Goal: Transaction & Acquisition: Purchase product/service

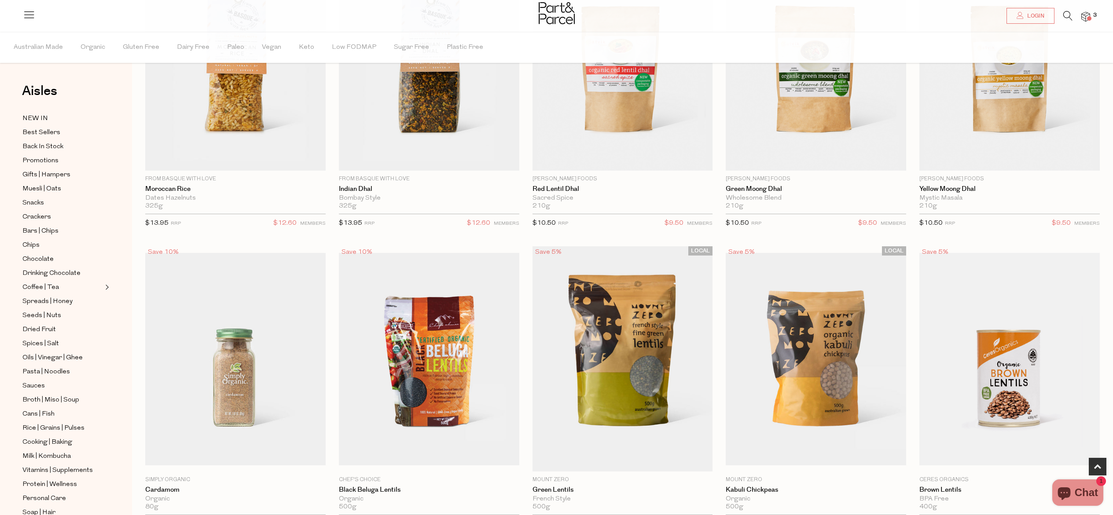
scroll to position [474, 0]
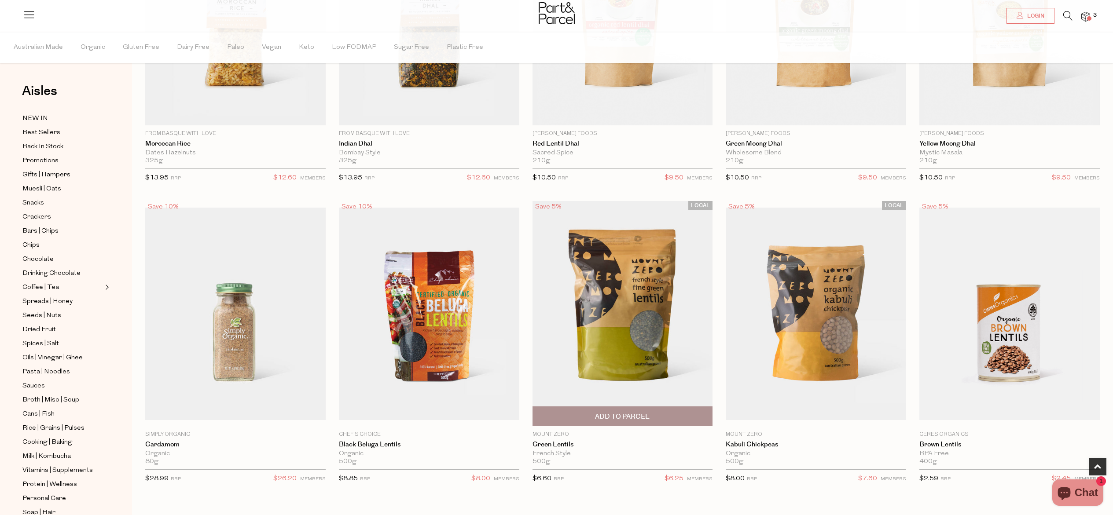
click at [675, 419] on span "Add To Parcel" at bounding box center [622, 416] width 175 height 19
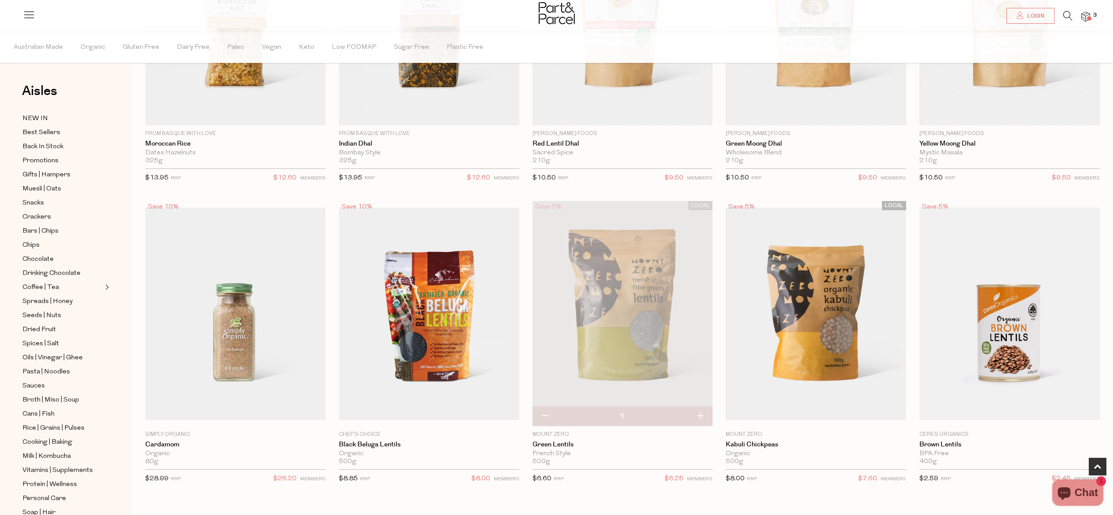
click at [699, 418] on button "button" at bounding box center [700, 416] width 25 height 19
type input "2"
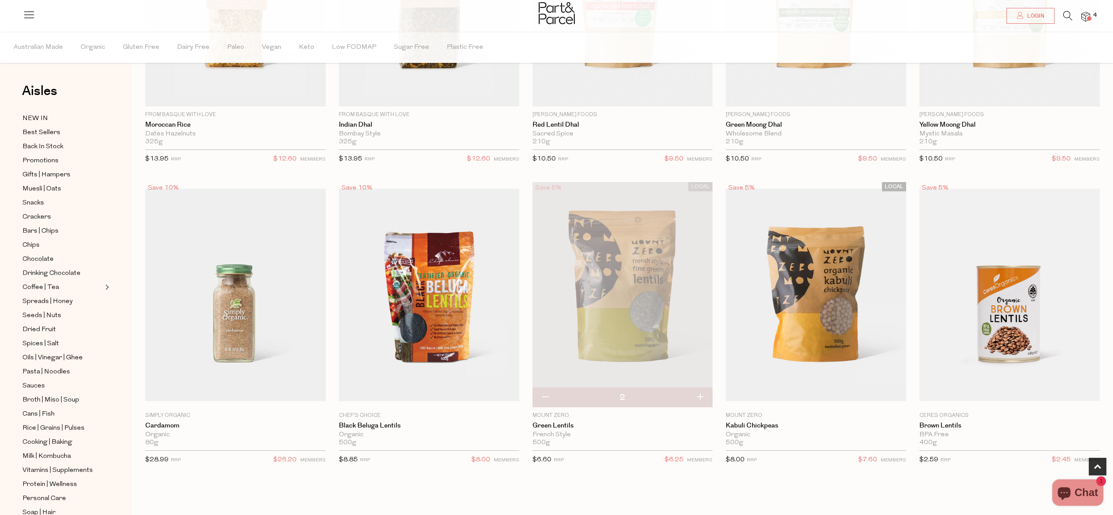
scroll to position [656, 0]
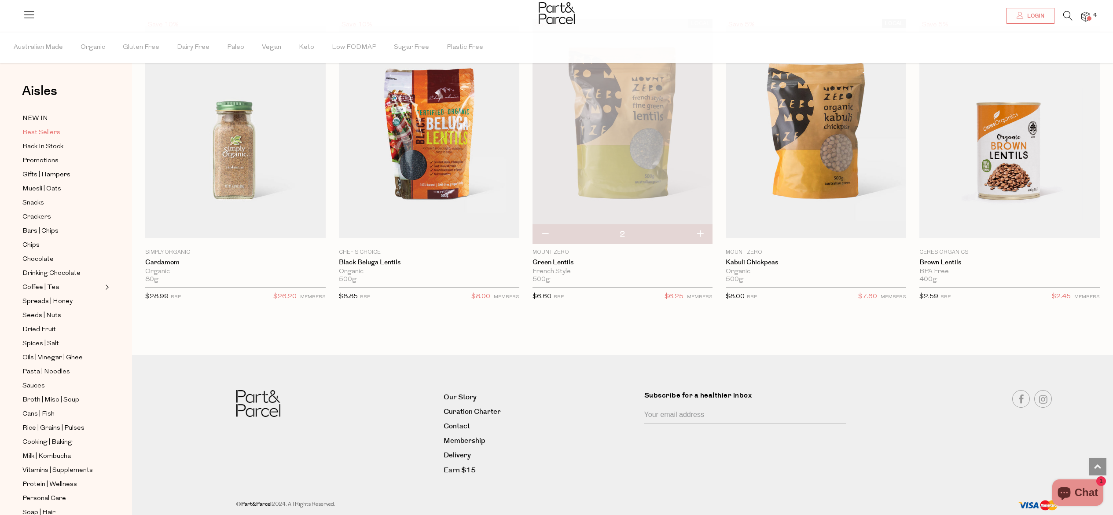
click at [29, 132] on span "Best Sellers" at bounding box center [41, 133] width 38 height 11
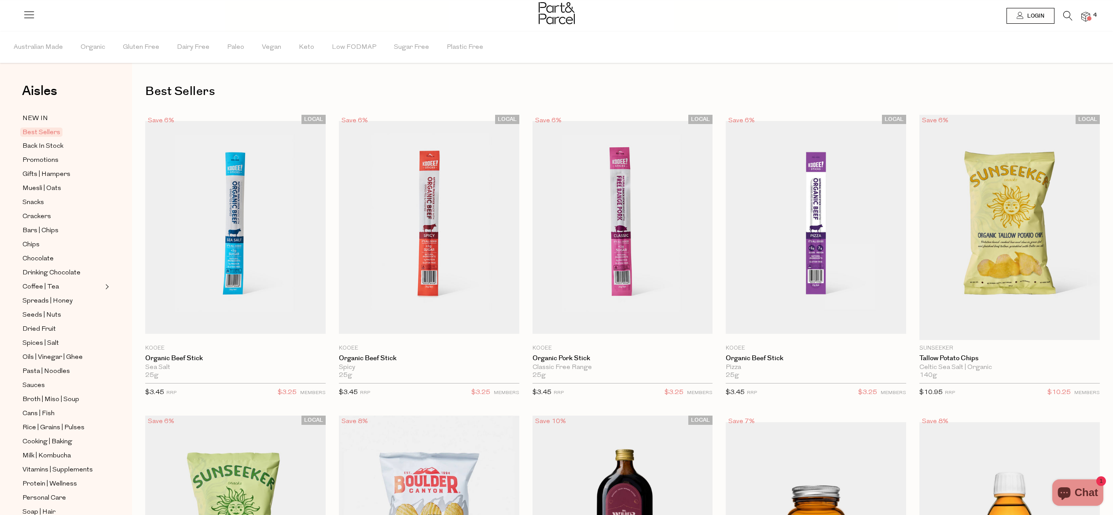
type input "2"
click at [1070, 17] on icon at bounding box center [1067, 16] width 9 height 10
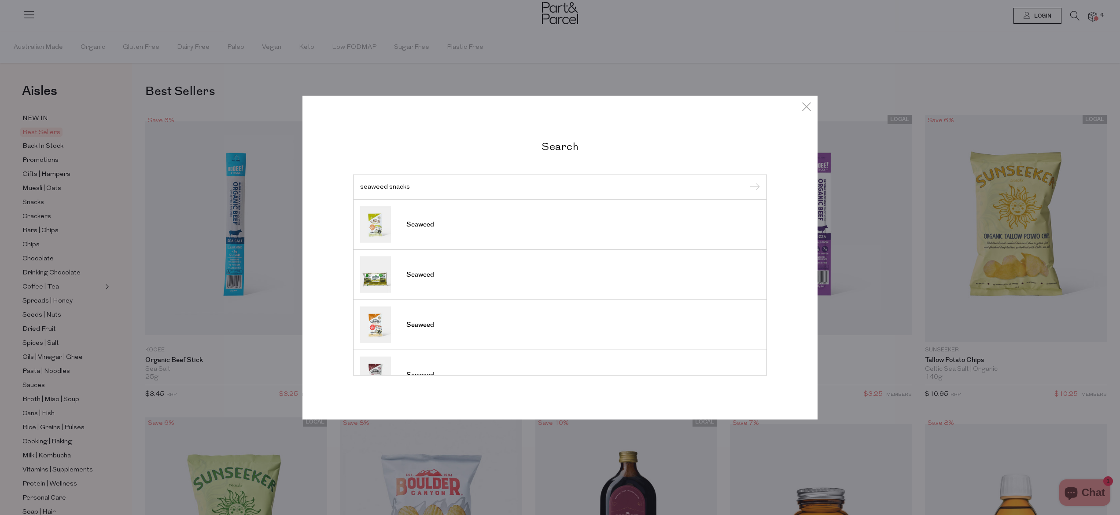
scroll to position [326, 0]
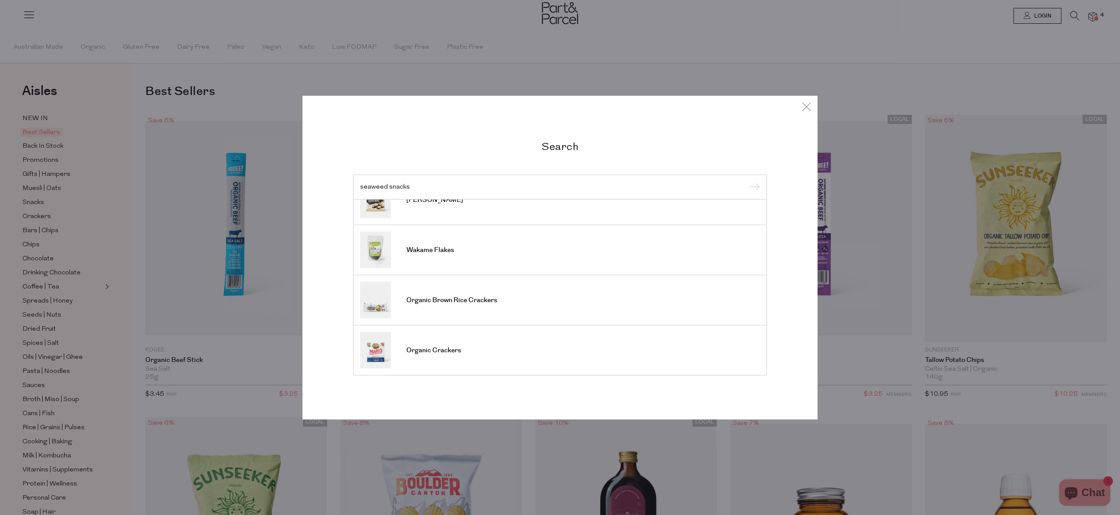
type input "seaweed snacks"
click at [747, 181] on input "submit" at bounding box center [753, 187] width 13 height 13
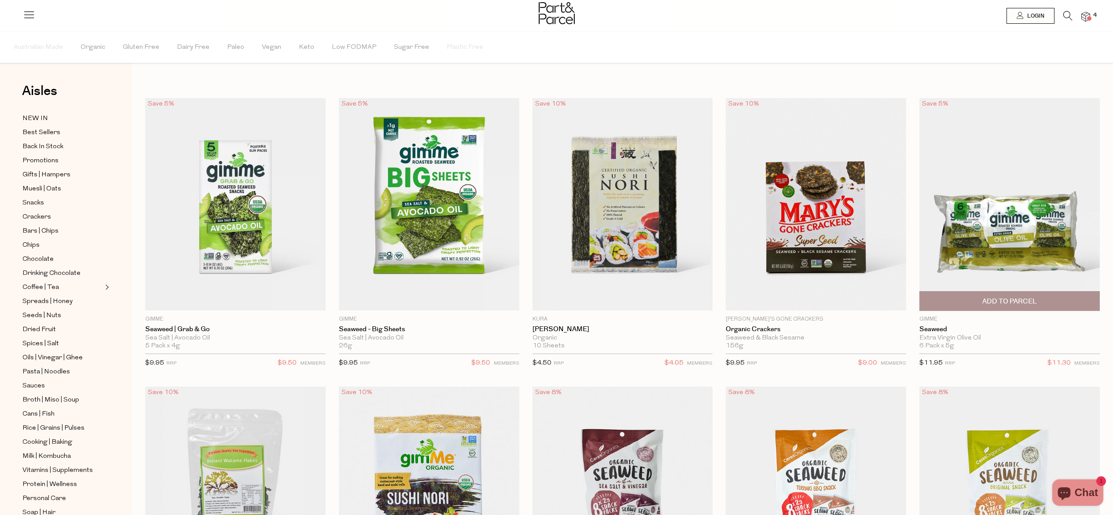
click at [1006, 297] on span "Add To Parcel" at bounding box center [1009, 301] width 55 height 9
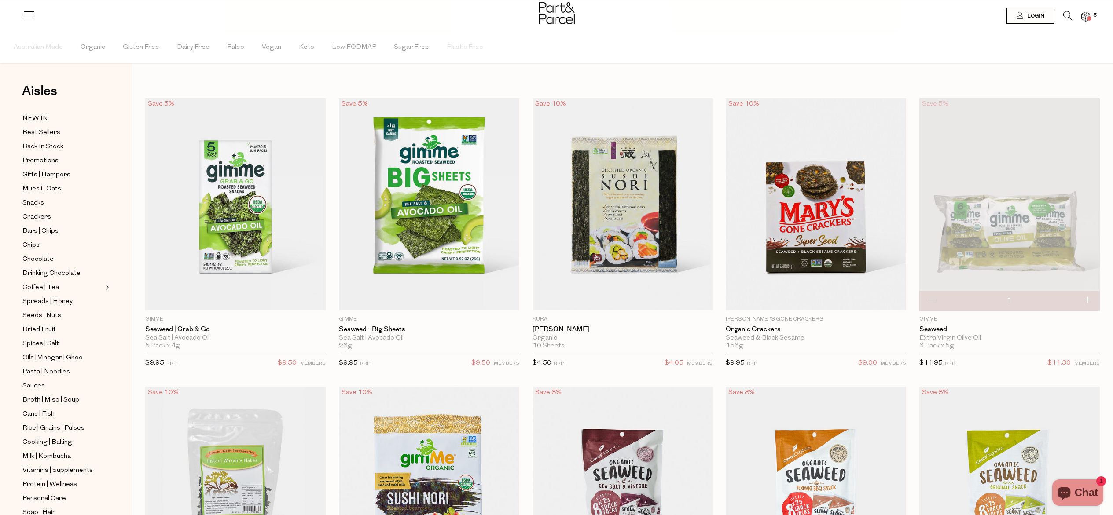
click at [1087, 299] on button "button" at bounding box center [1087, 300] width 25 height 19
type input "2"
click at [59, 374] on span "Pasta | Noodles" at bounding box center [46, 372] width 48 height 11
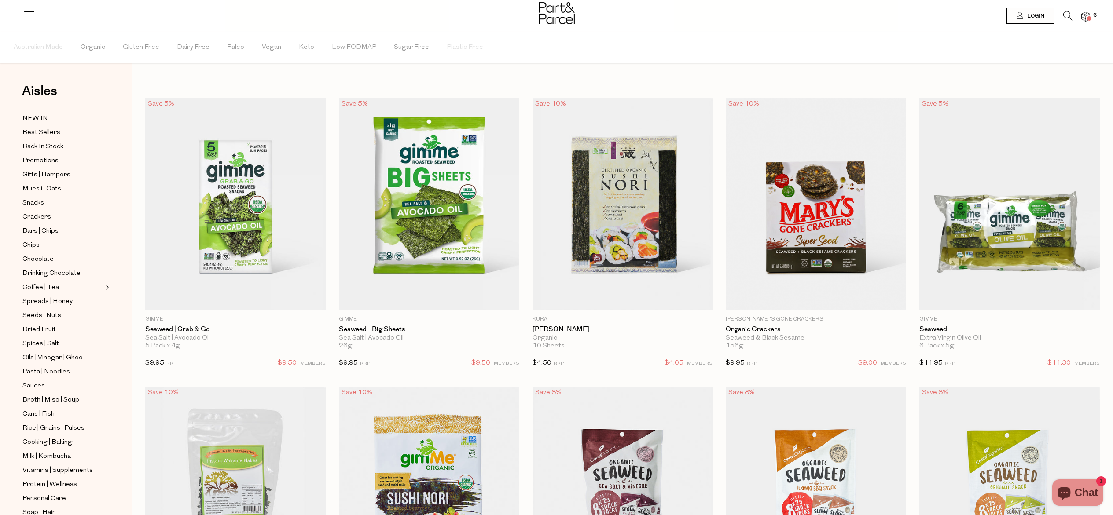
type input "2"
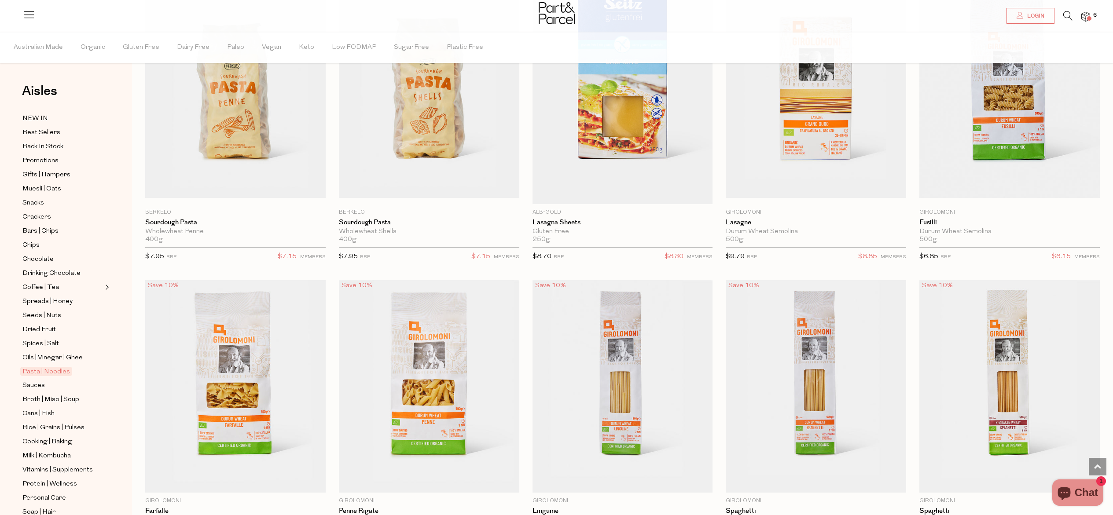
scroll to position [1528, 0]
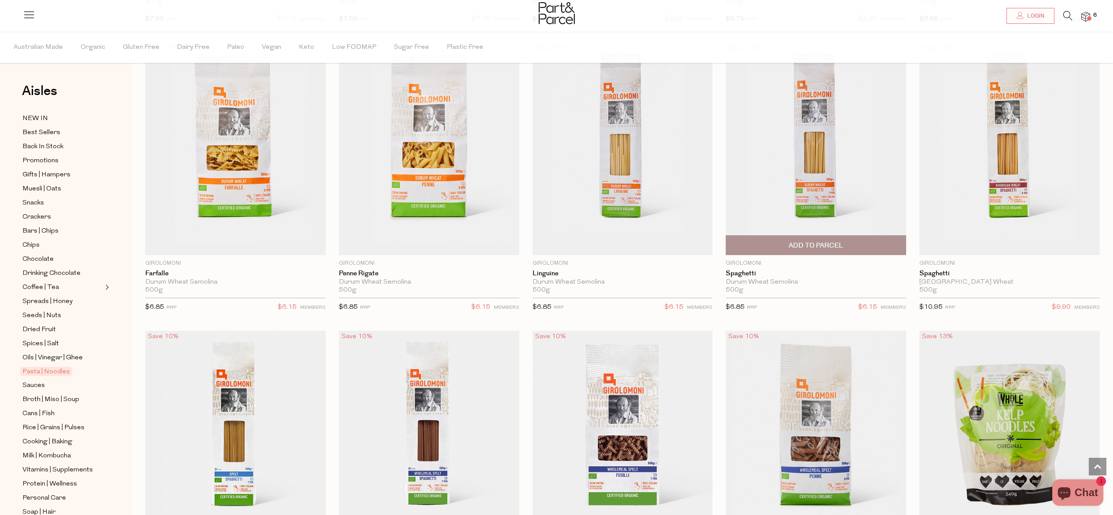
click at [885, 245] on span "Add To Parcel" at bounding box center [815, 245] width 175 height 19
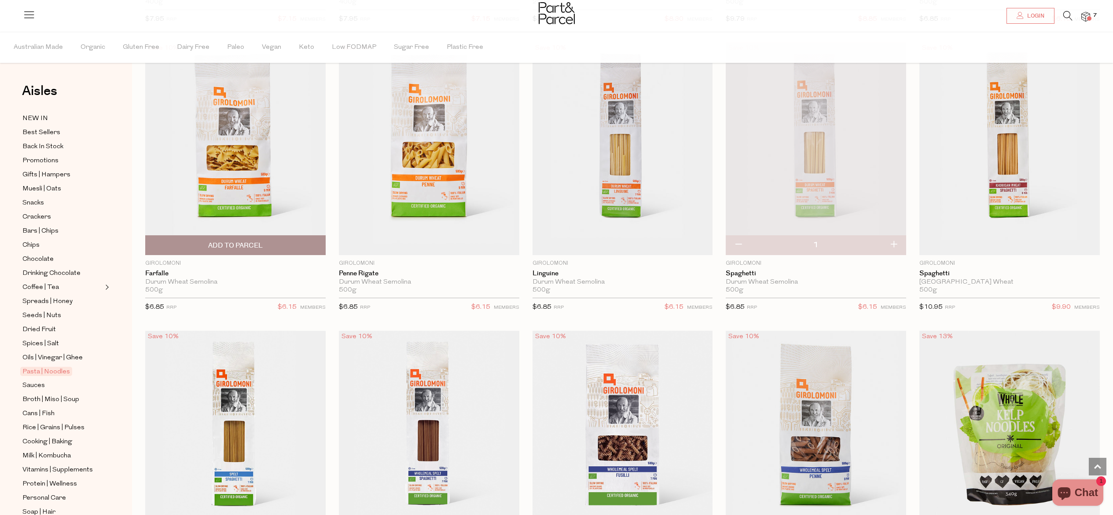
click at [299, 246] on span "Add To Parcel" at bounding box center [235, 245] width 175 height 19
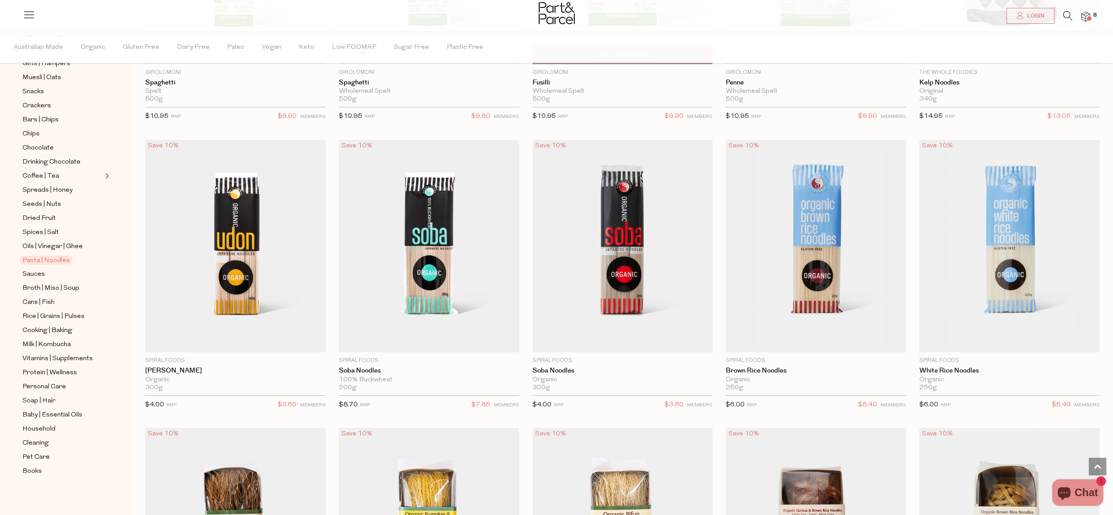
scroll to position [2097, 0]
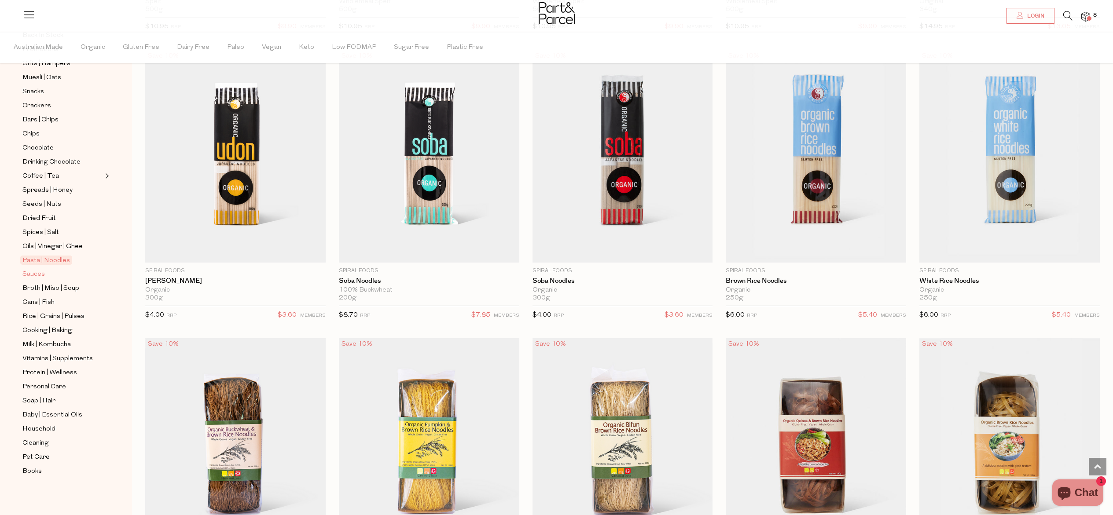
click at [42, 272] on span "Sauces" at bounding box center [33, 274] width 22 height 11
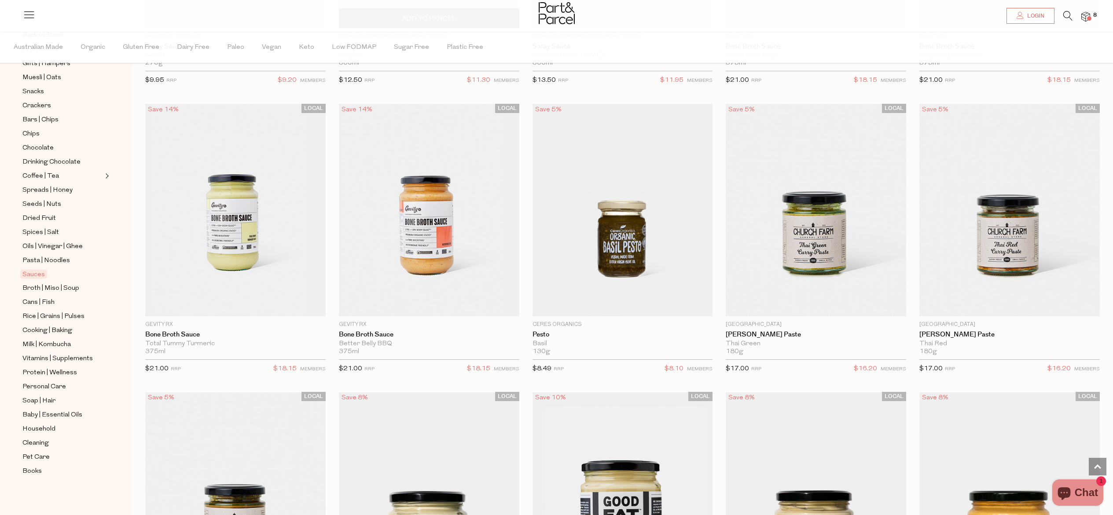
scroll to position [408, 0]
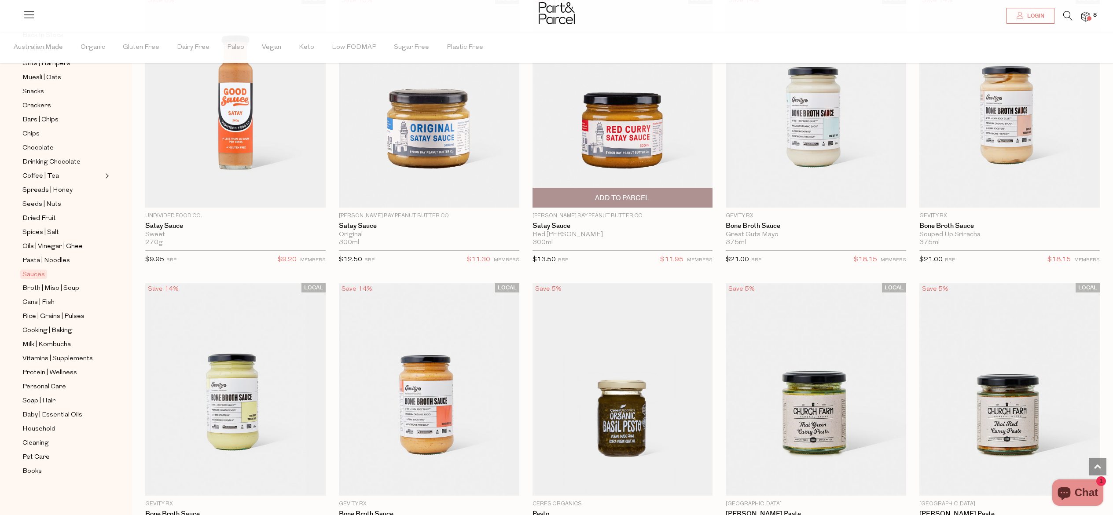
click at [655, 156] on img at bounding box center [623, 101] width 180 height 213
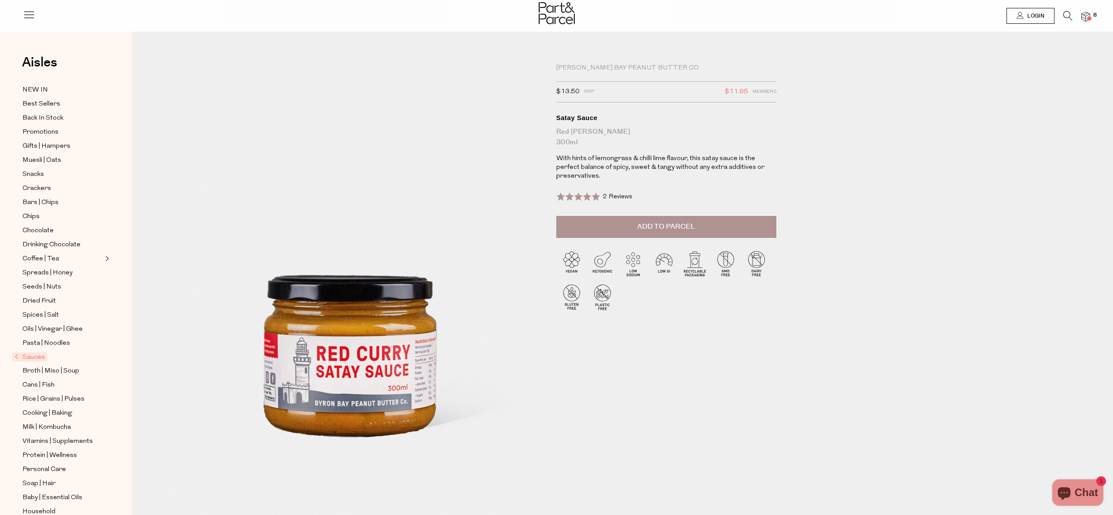
click at [678, 225] on span "Add to Parcel" at bounding box center [666, 227] width 58 height 10
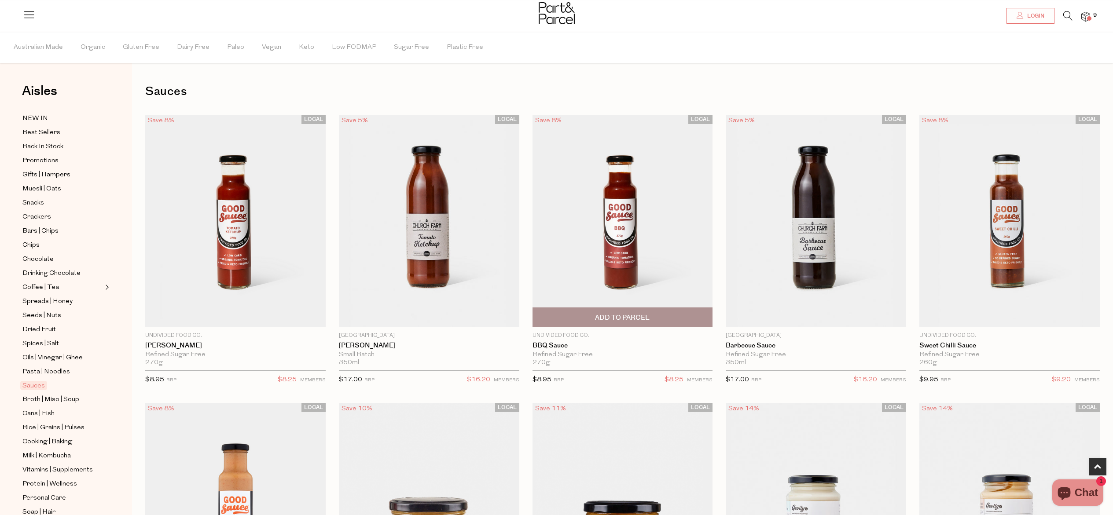
scroll to position [305, 0]
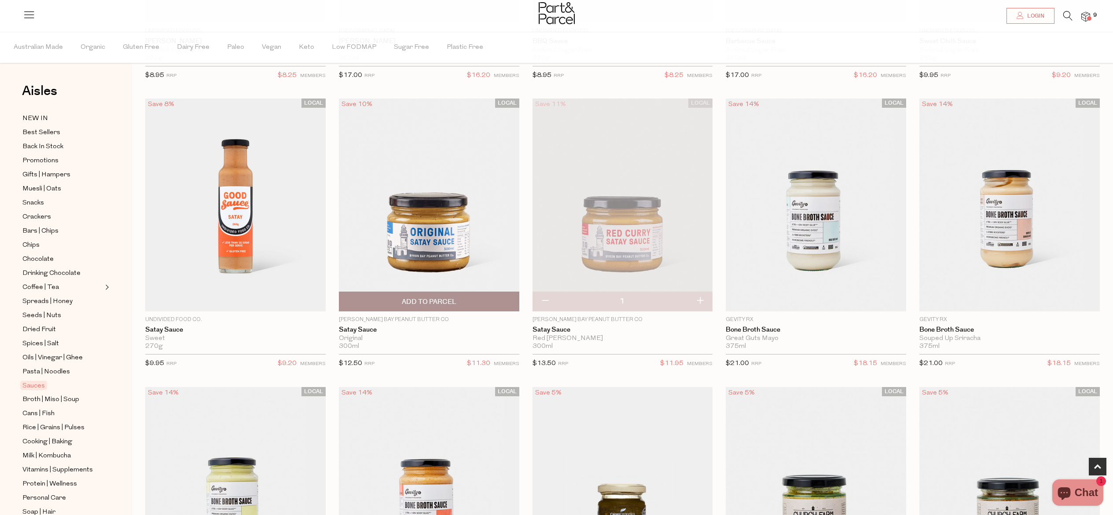
click at [474, 228] on img at bounding box center [429, 205] width 180 height 213
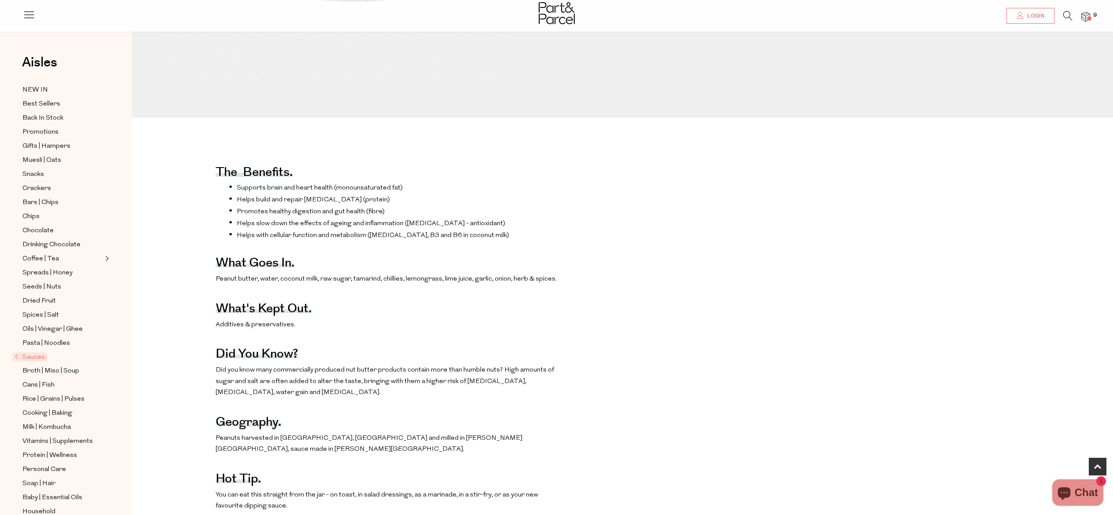
scroll to position [13, 0]
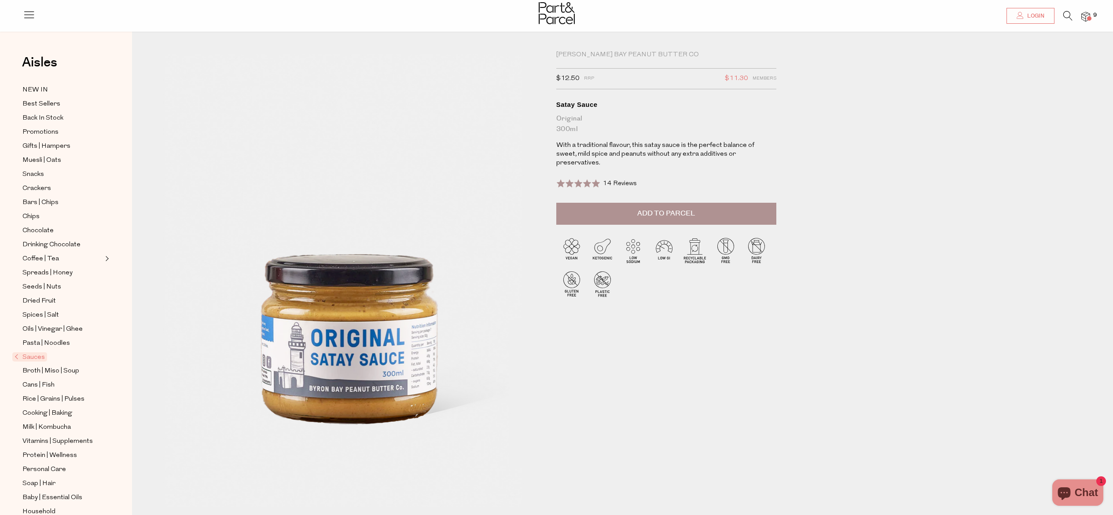
click at [694, 213] on span "Add to Parcel" at bounding box center [666, 214] width 58 height 10
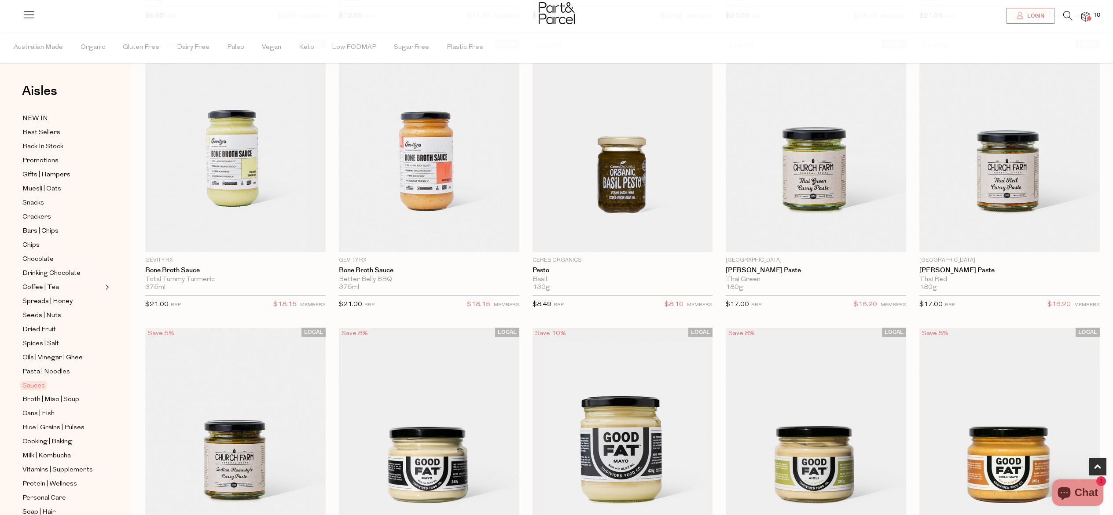
scroll to position [697, 0]
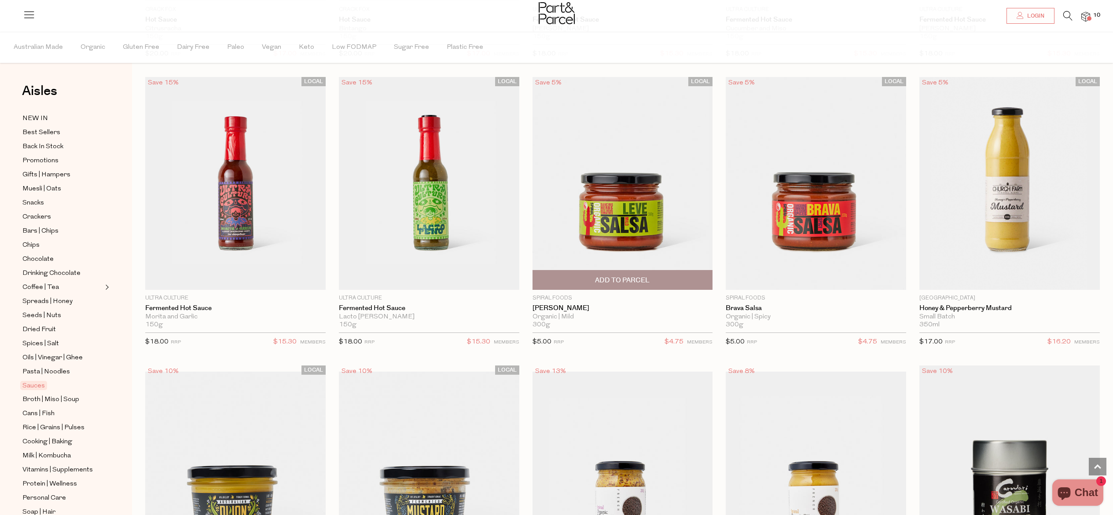
scroll to position [2349, 0]
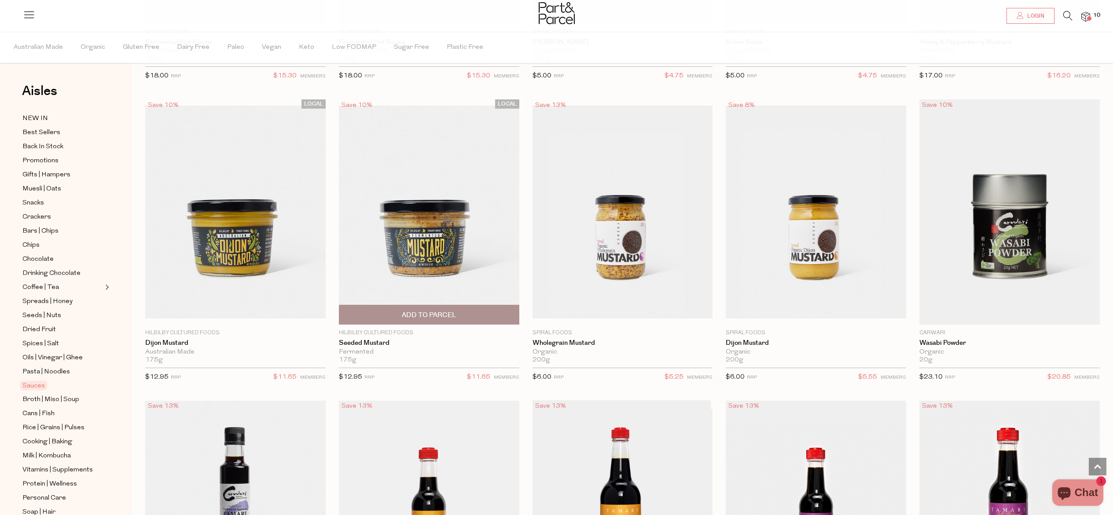
click at [446, 255] on img at bounding box center [429, 212] width 180 height 213
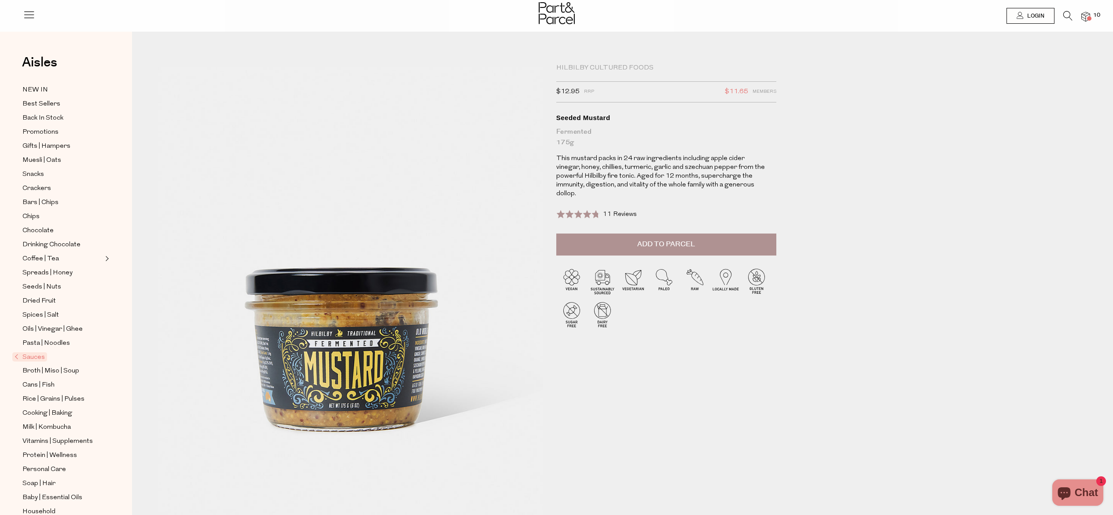
click at [685, 243] on span "Add to Parcel" at bounding box center [666, 244] width 58 height 10
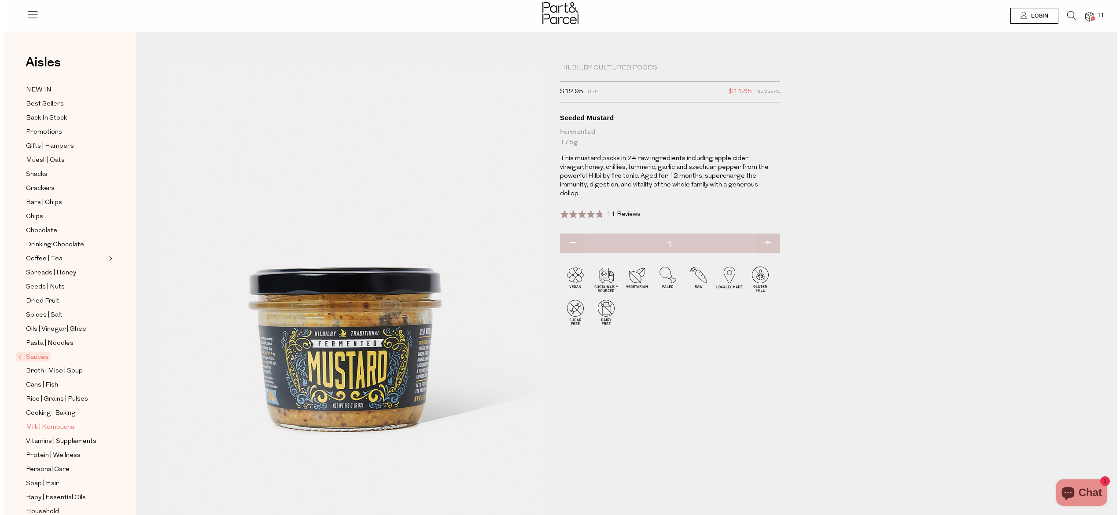
scroll to position [59, 0]
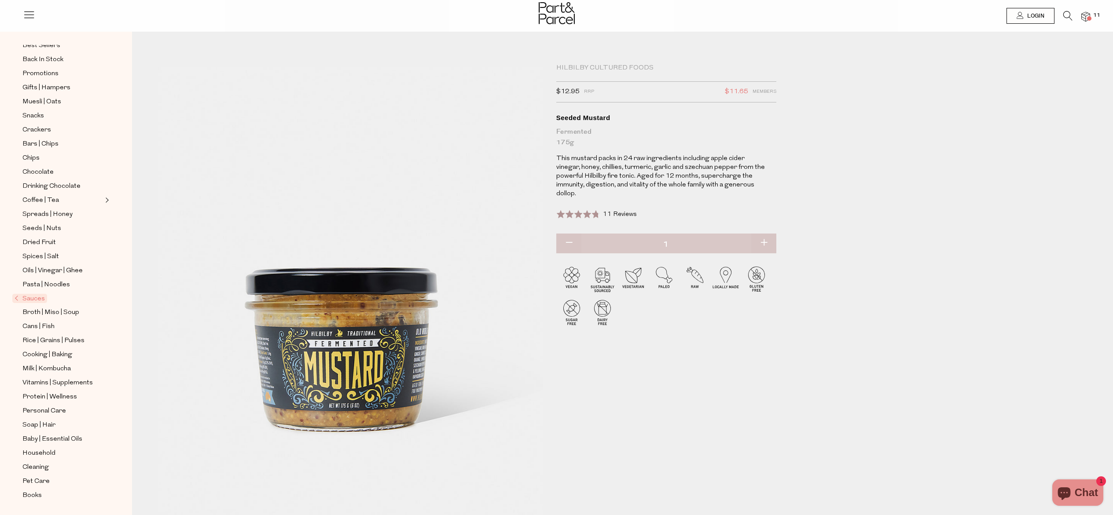
click at [1063, 15] on icon at bounding box center [1067, 16] width 9 height 10
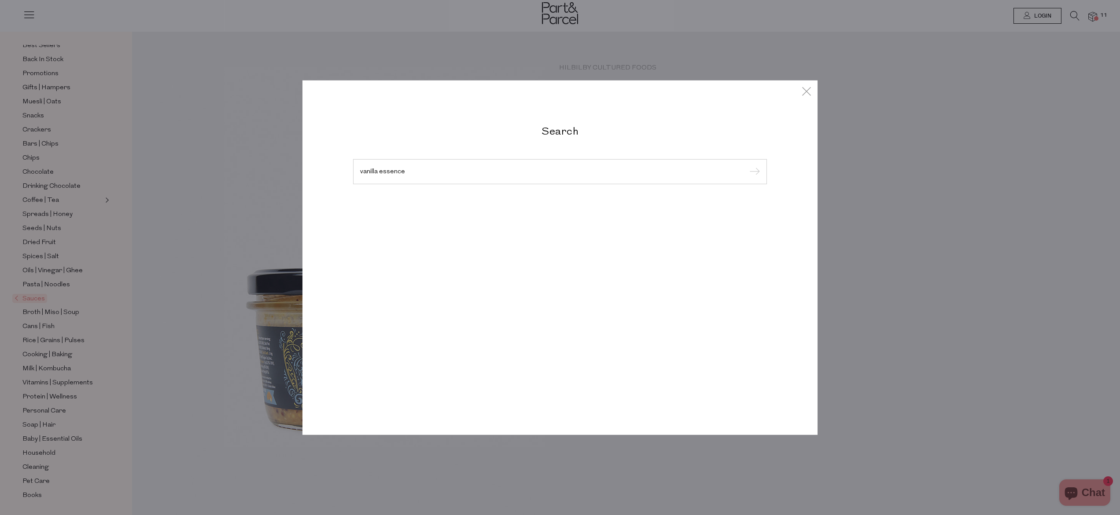
type input "vanilla essence"
click at [747, 166] on input "submit" at bounding box center [753, 172] width 13 height 13
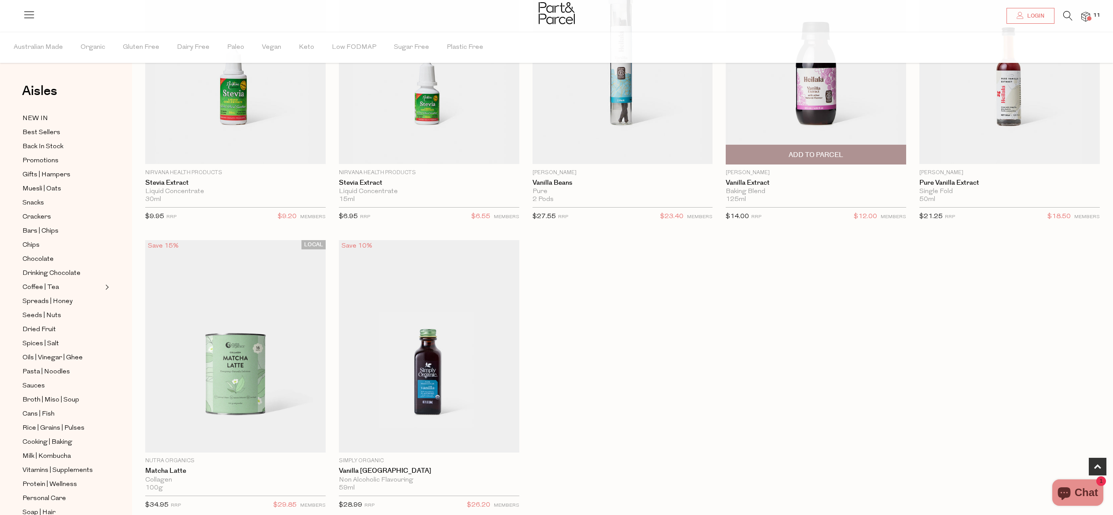
scroll to position [192, 0]
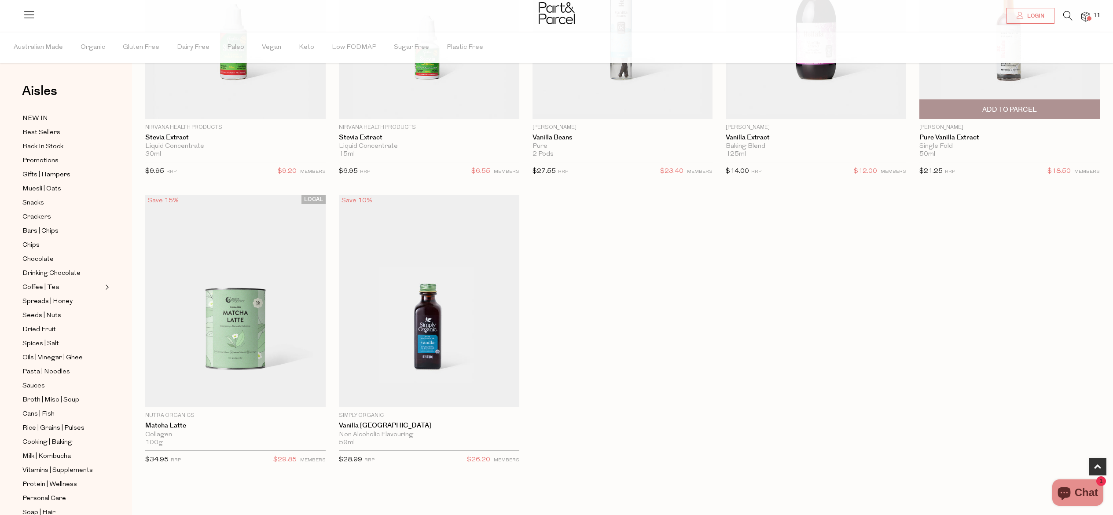
click at [992, 112] on span "Add To Parcel" at bounding box center [1009, 109] width 55 height 9
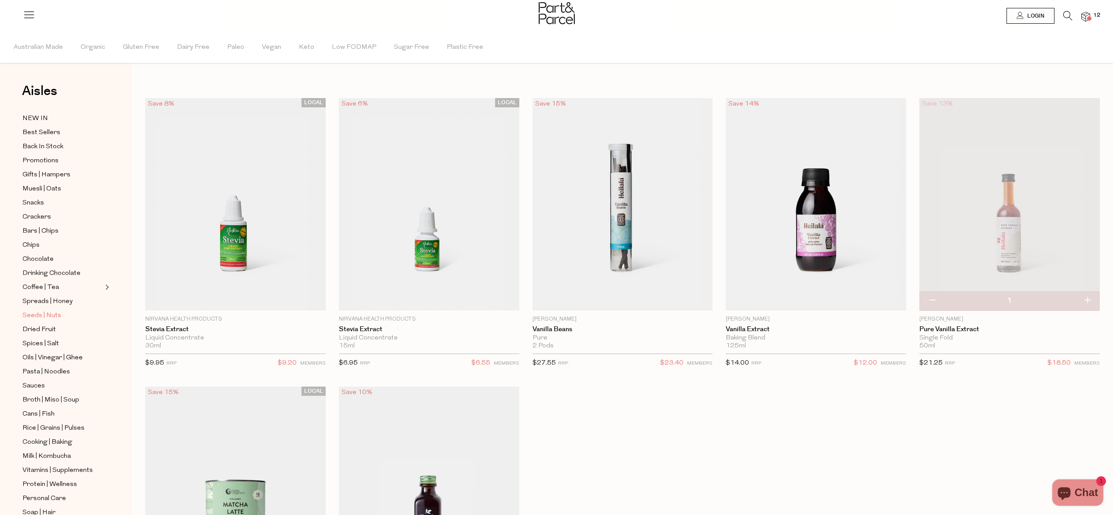
scroll to position [112, 0]
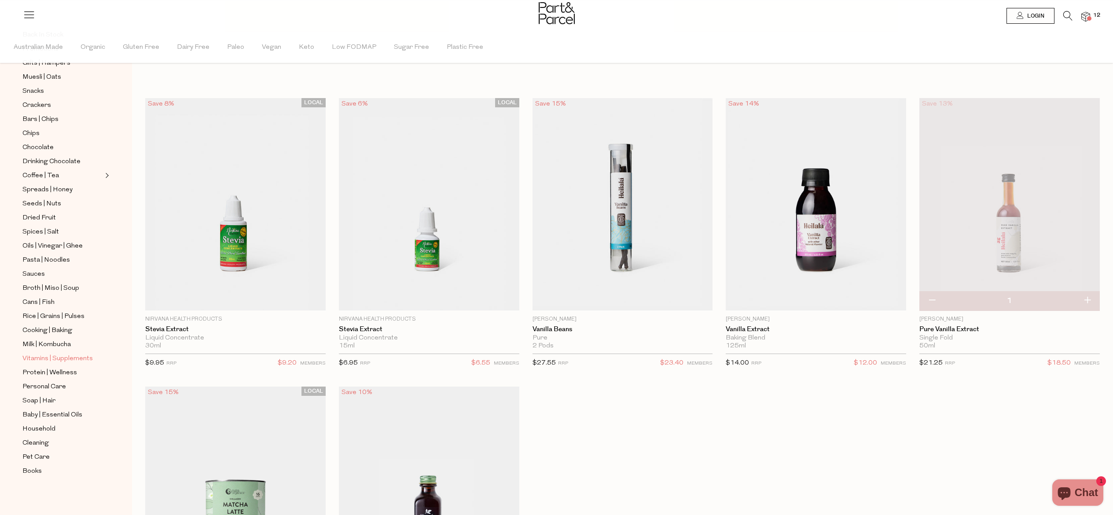
click at [53, 361] on span "Vitamins | Supplements" at bounding box center [57, 359] width 70 height 11
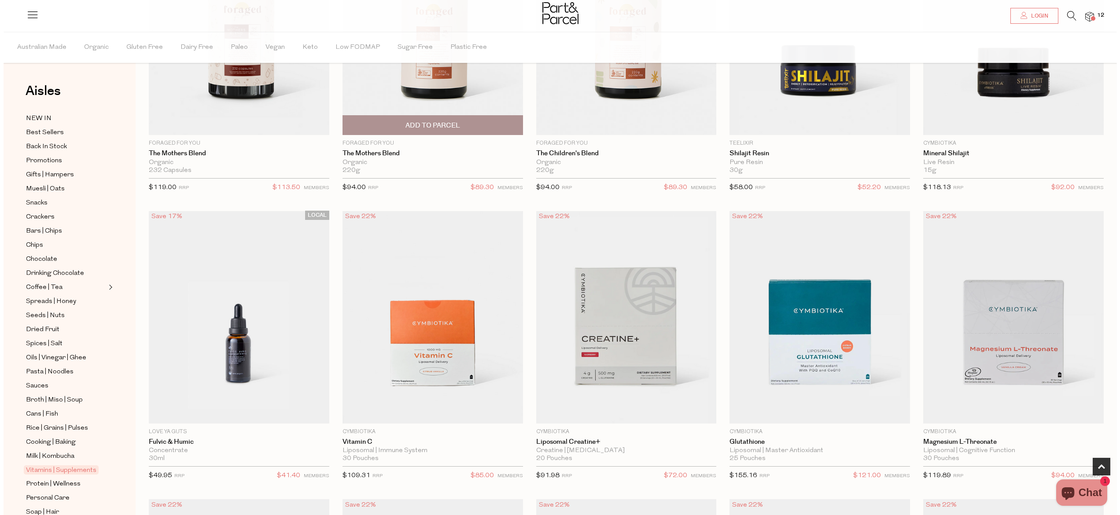
scroll to position [283, 0]
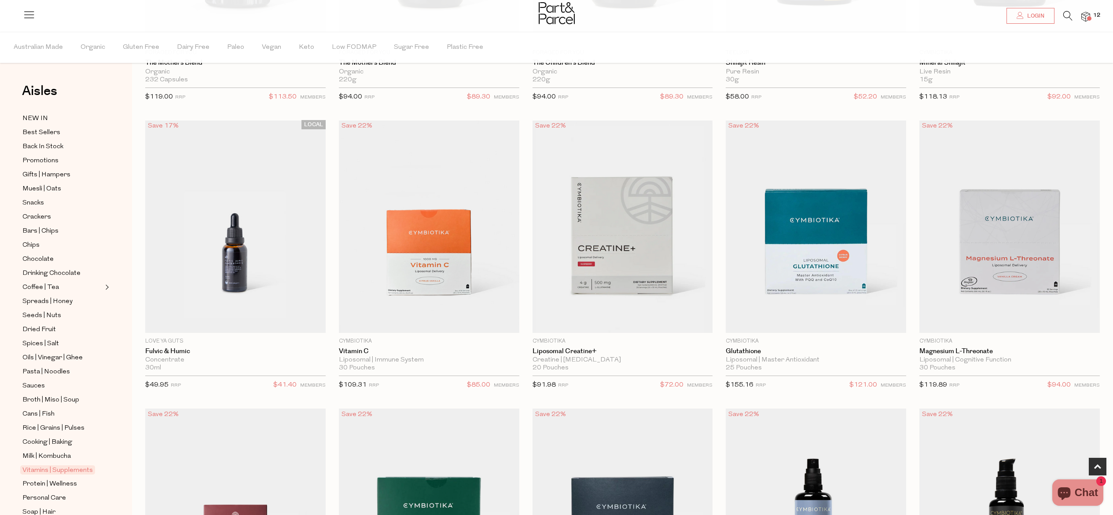
click at [1090, 17] on span at bounding box center [1089, 18] width 4 height 4
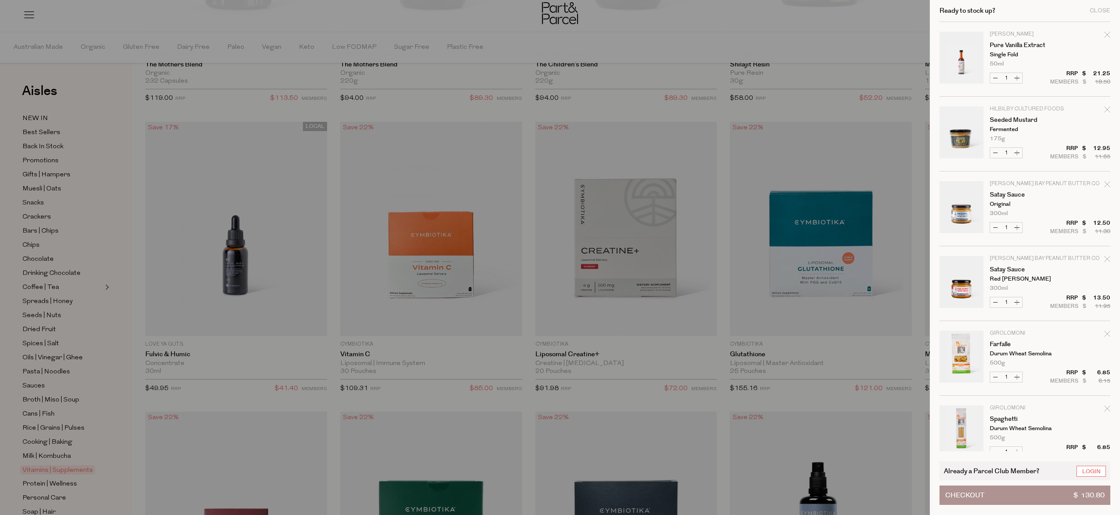
click at [992, 302] on button "Decrease Satay Sauce" at bounding box center [995, 303] width 11 height 10
type input "0"
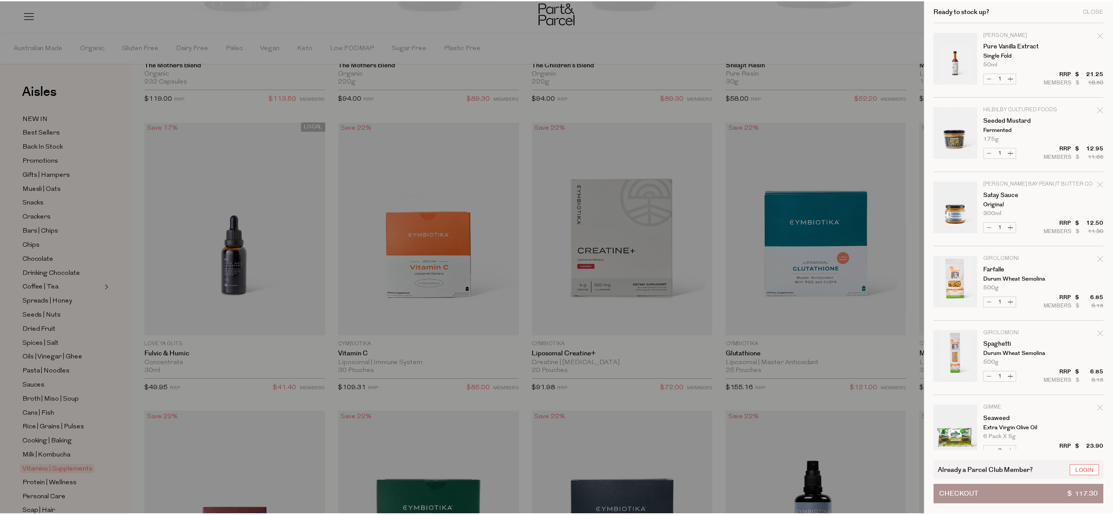
scroll to position [246, 0]
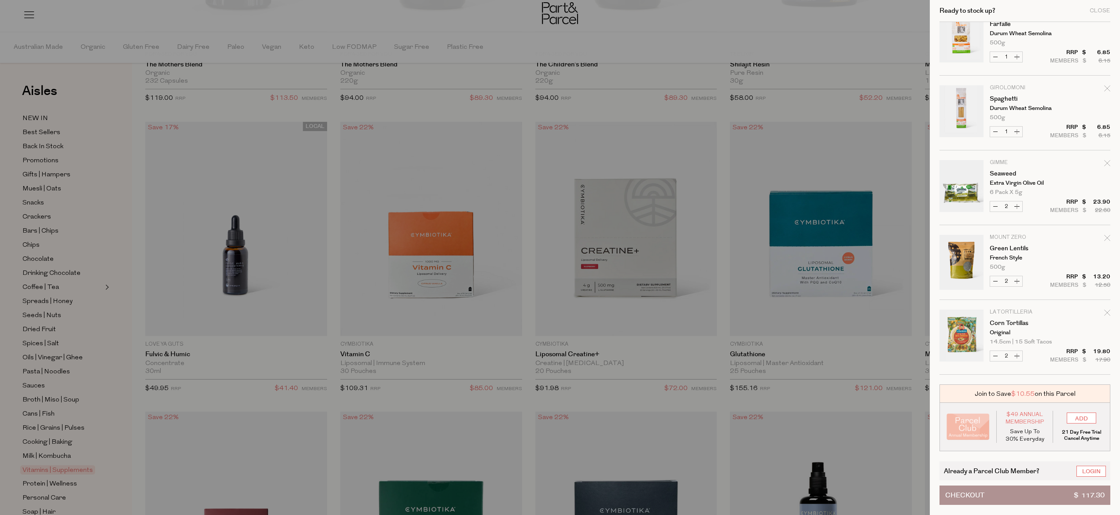
click at [97, 327] on div at bounding box center [560, 257] width 1120 height 515
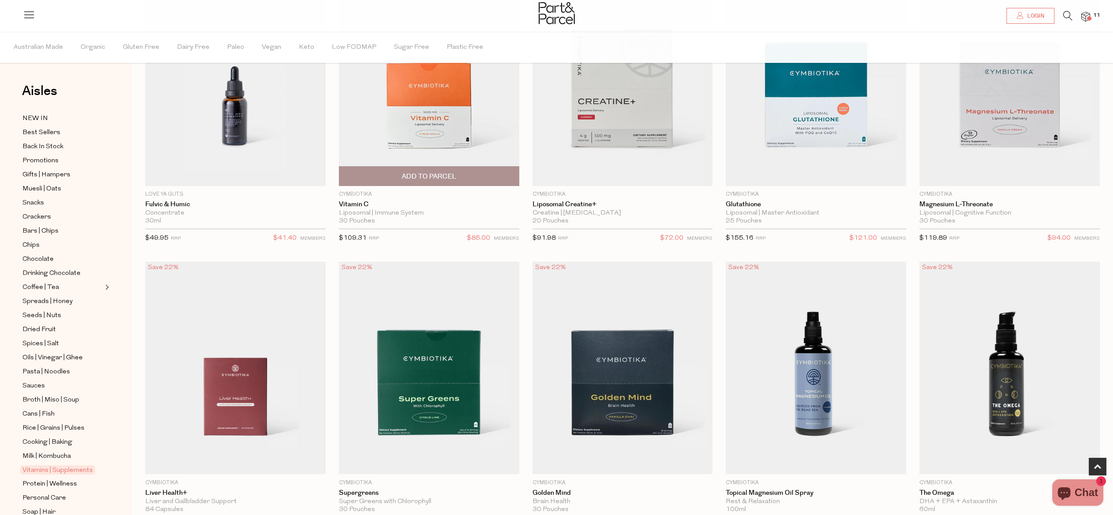
scroll to position [475, 0]
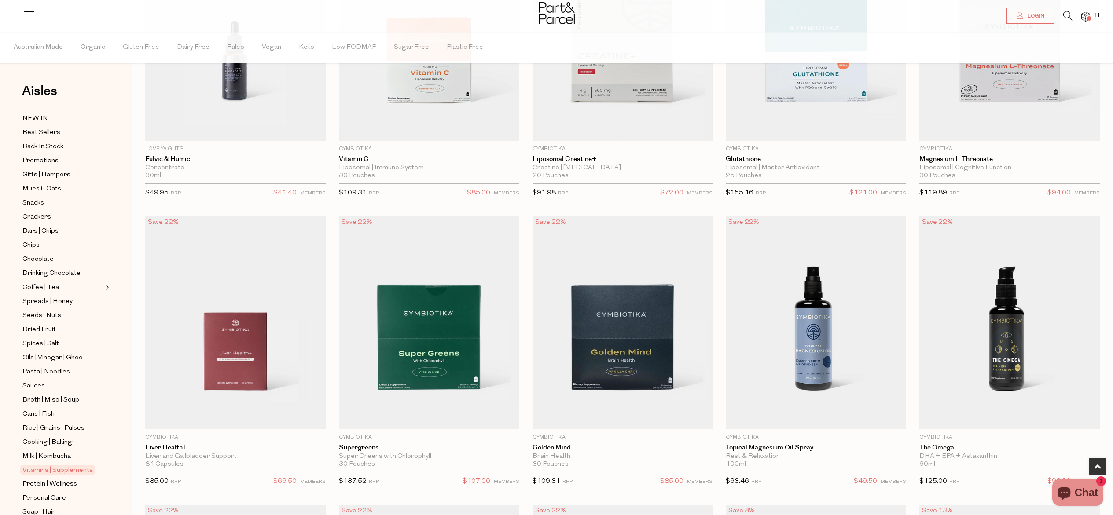
click at [1061, 15] on li at bounding box center [1064, 18] width 18 height 14
click at [1063, 15] on icon at bounding box center [1067, 16] width 9 height 10
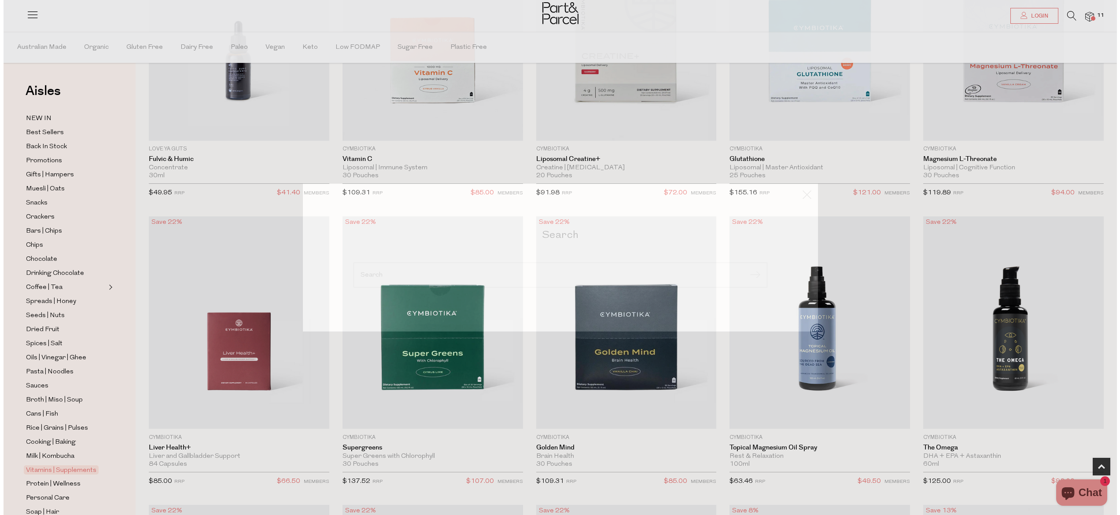
scroll to position [477, 0]
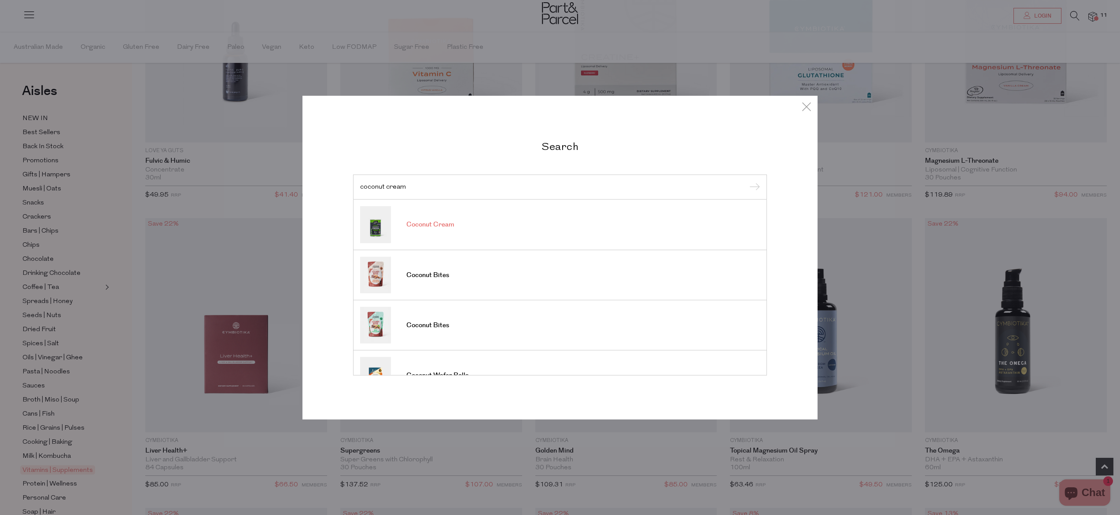
type input "coconut cream"
click at [442, 225] on span "Coconut Cream" at bounding box center [430, 225] width 48 height 9
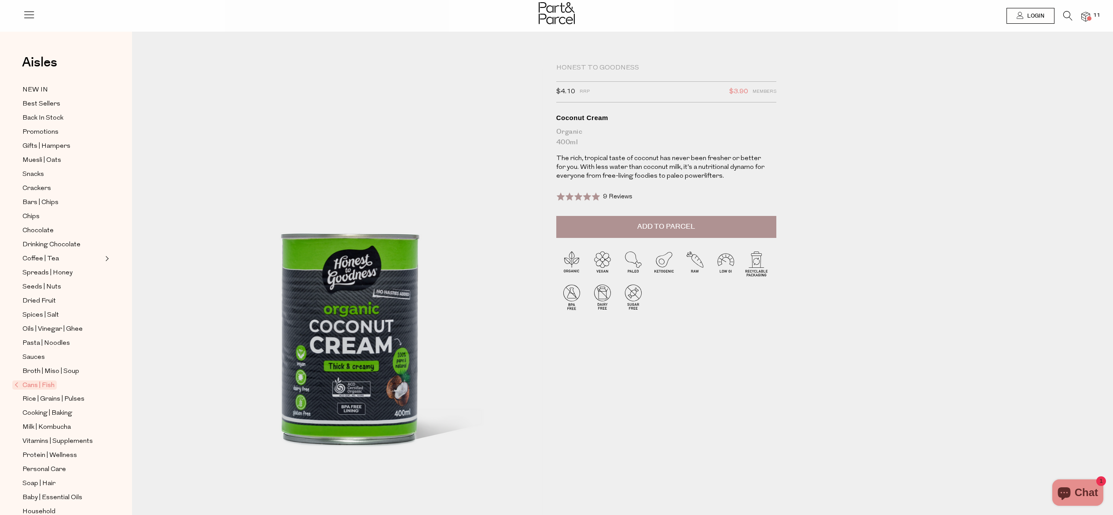
click at [708, 227] on button "Add to Parcel" at bounding box center [666, 227] width 220 height 22
click at [765, 227] on button "button" at bounding box center [763, 225] width 25 height 19
type input "2"
click at [1083, 14] on img at bounding box center [1086, 17] width 9 height 10
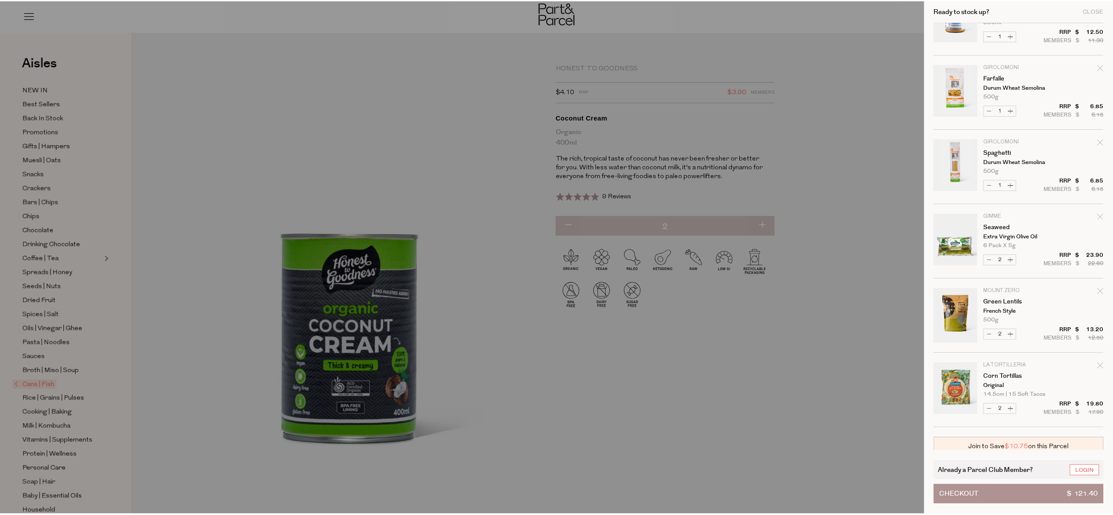
scroll to position [320, 0]
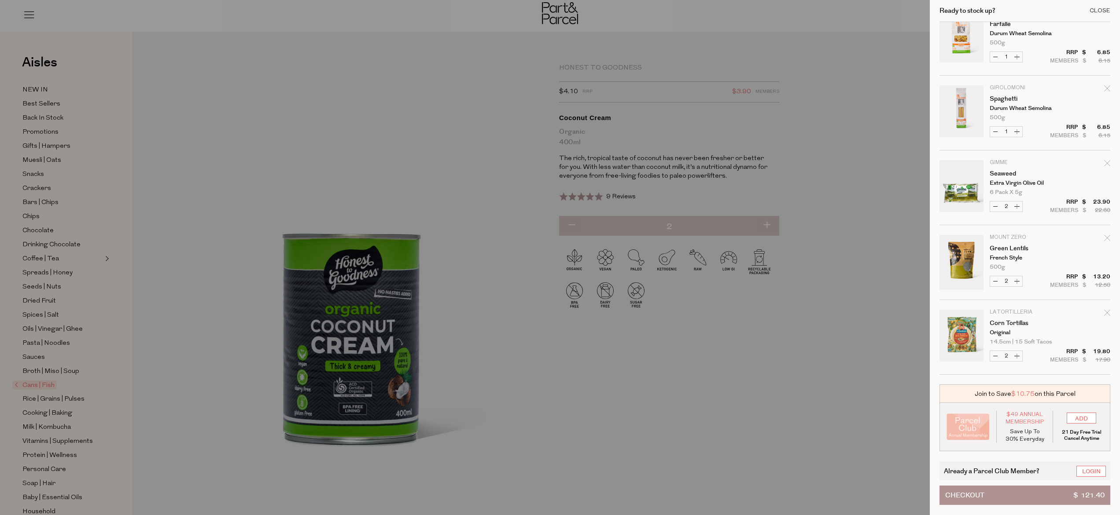
click at [1091, 12] on div "Close" at bounding box center [1099, 11] width 21 height 6
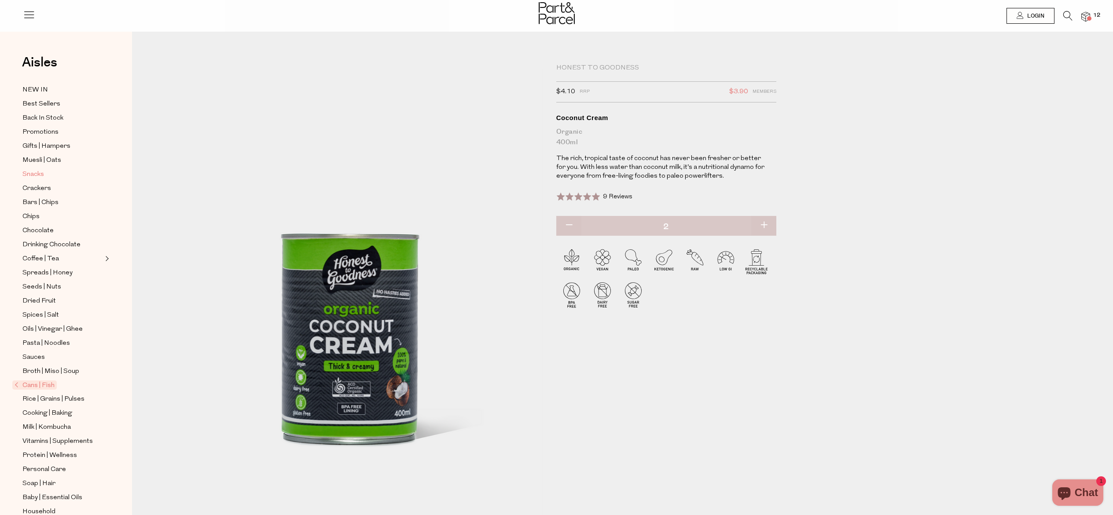
click at [29, 177] on span "Snacks" at bounding box center [33, 174] width 22 height 11
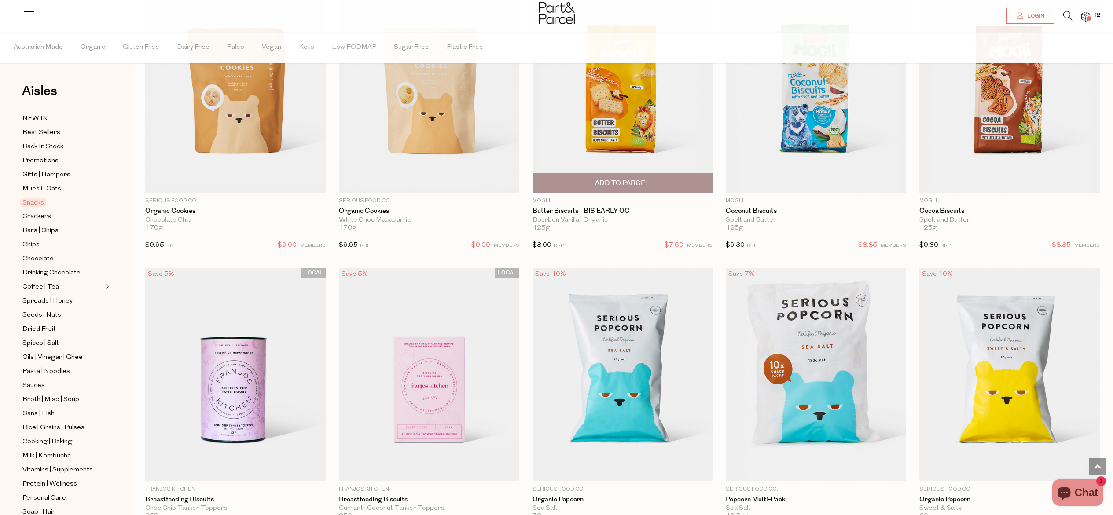
scroll to position [2089, 0]
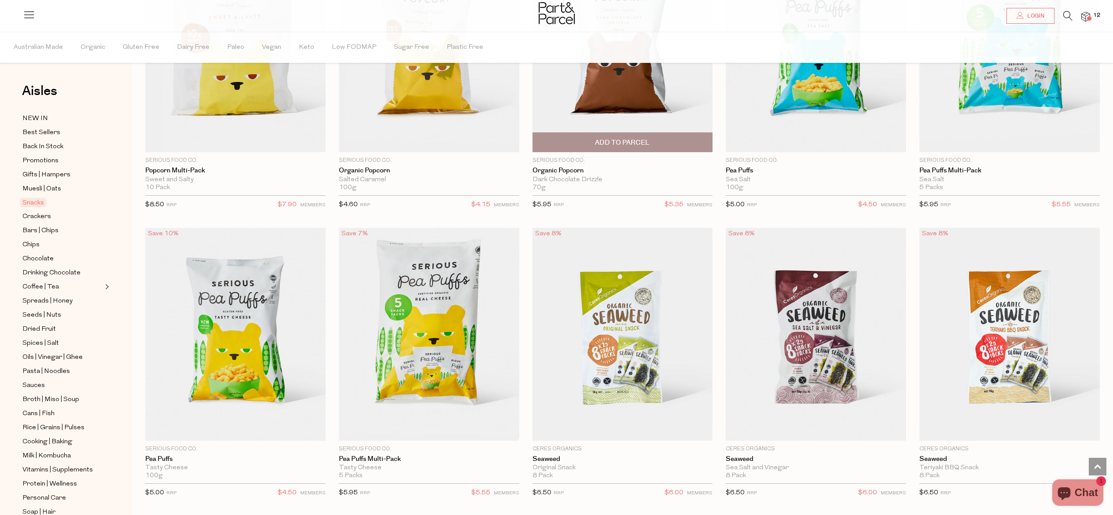
type input "2"
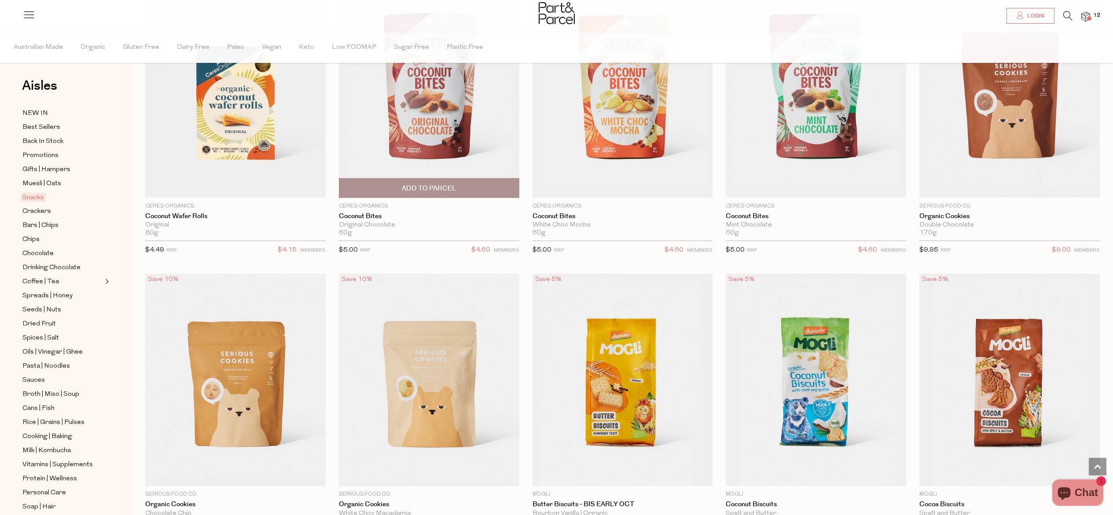
scroll to position [1783, 0]
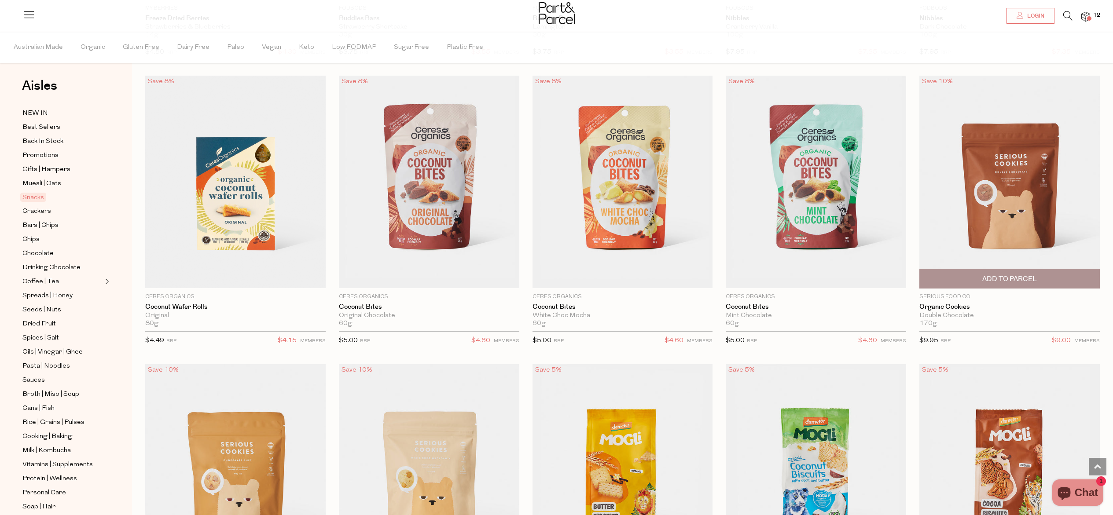
click at [1002, 195] on img at bounding box center [1010, 182] width 180 height 213
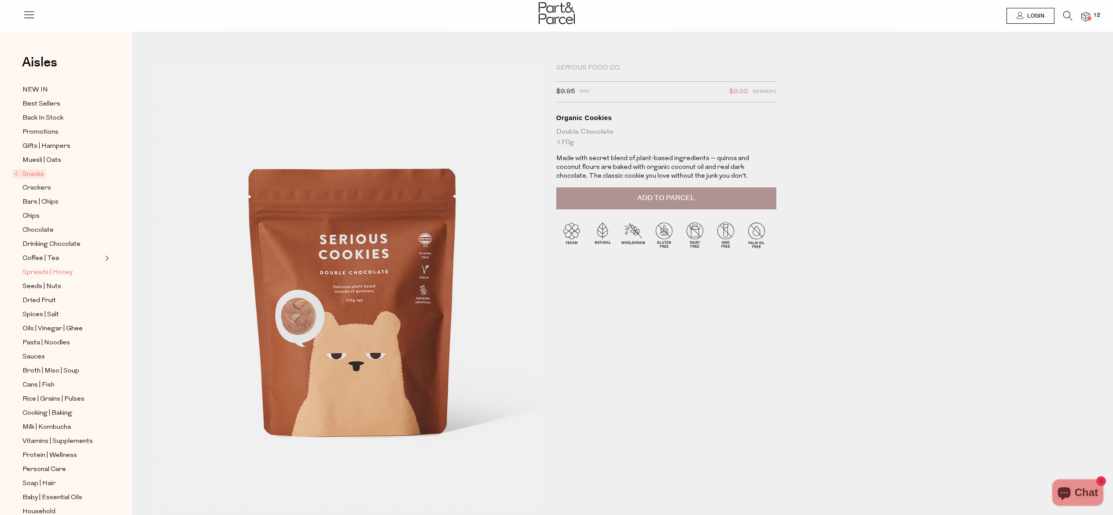
click at [41, 272] on span "Spreads | Honey" at bounding box center [47, 273] width 50 height 11
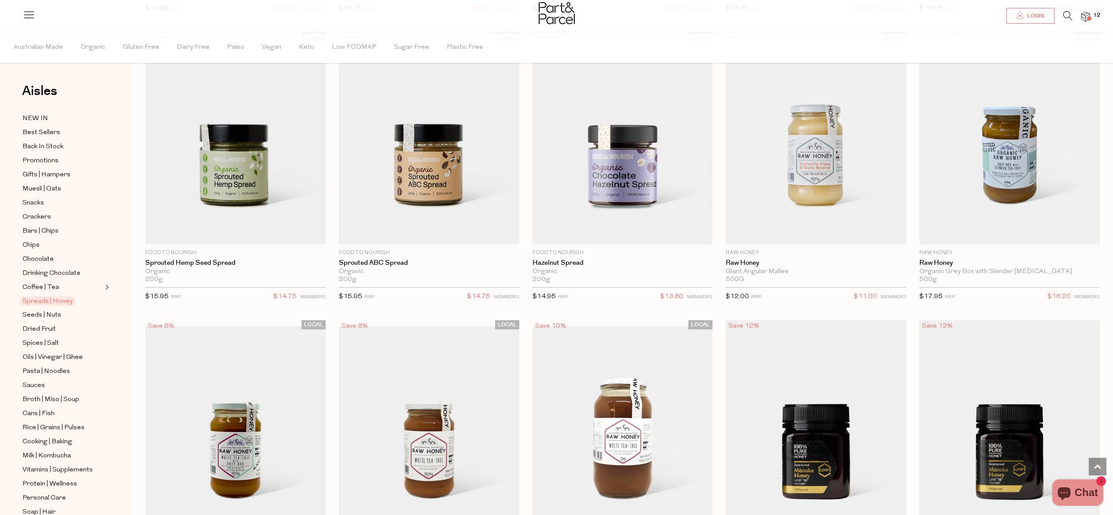
scroll to position [1809, 0]
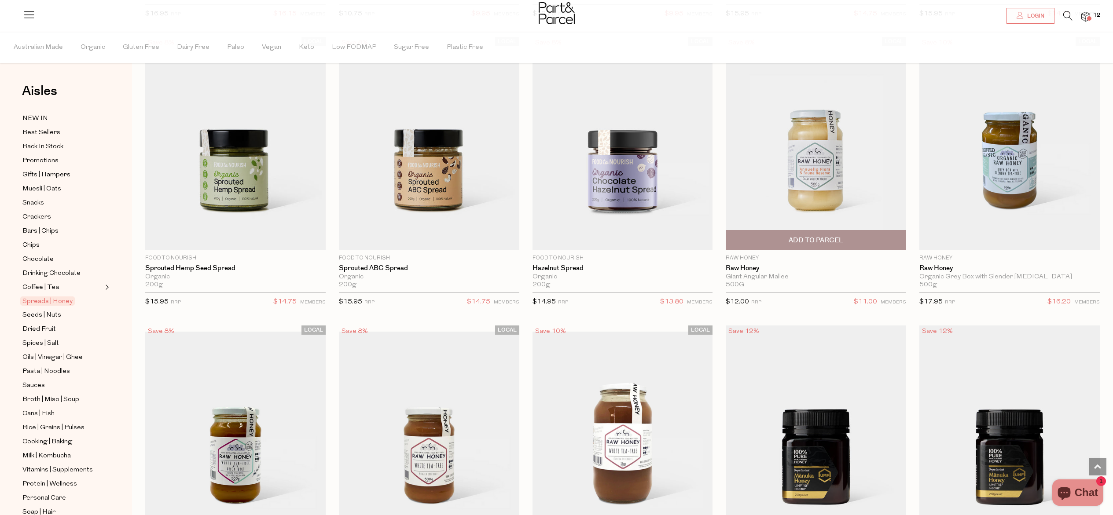
click at [801, 237] on span "Add To Parcel" at bounding box center [816, 240] width 55 height 9
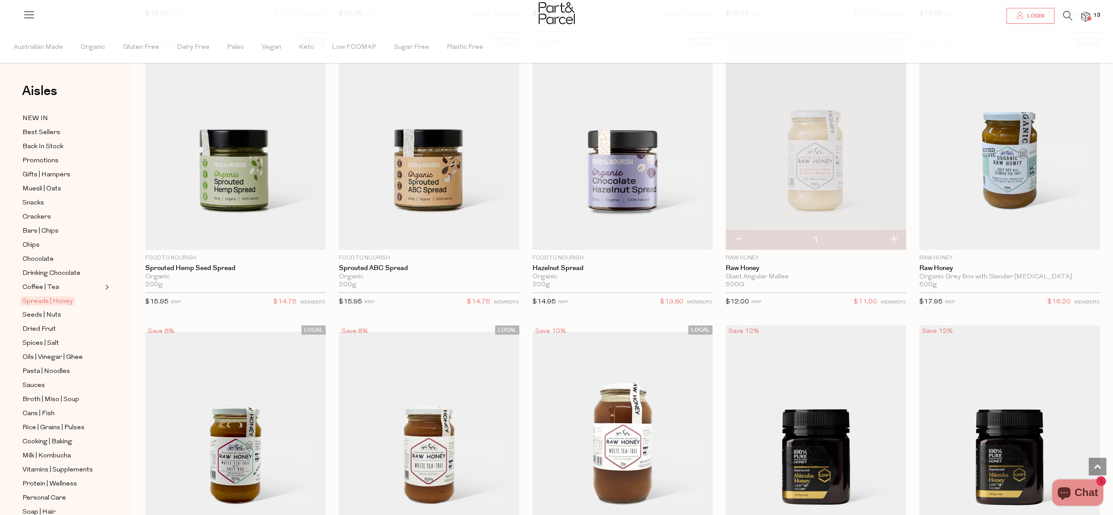
click at [890, 237] on button "button" at bounding box center [893, 239] width 25 height 19
type input "2"
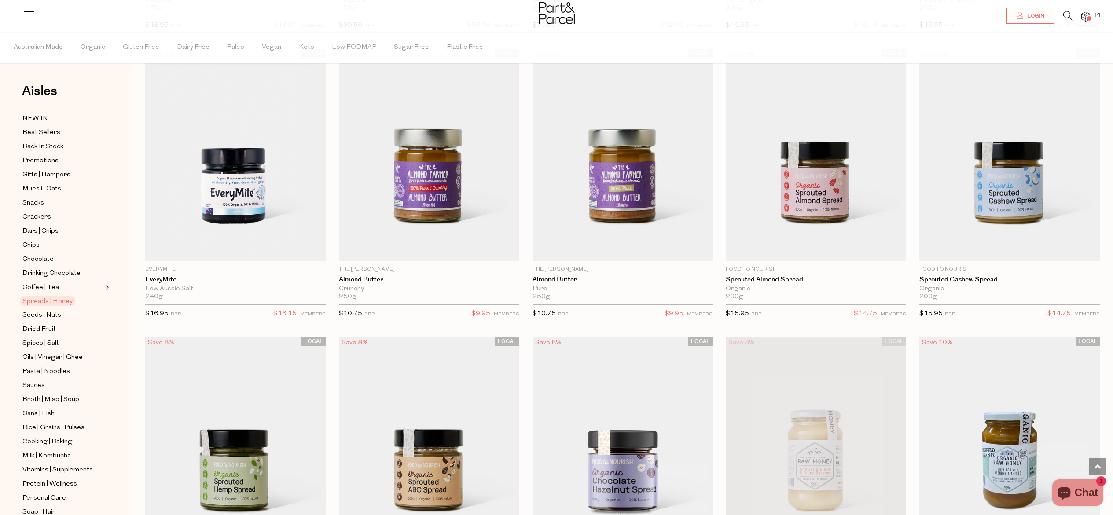
scroll to position [1405, 0]
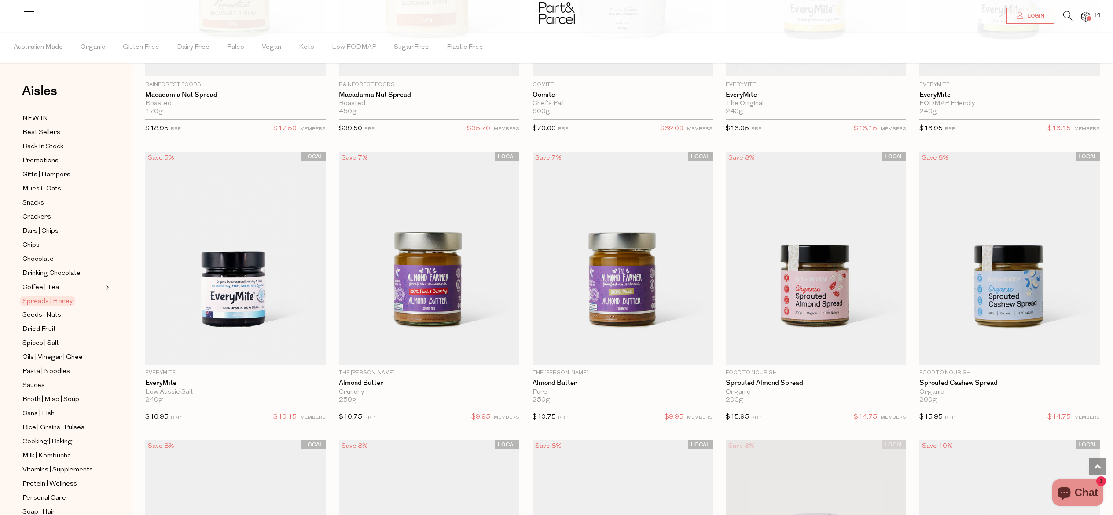
click at [1067, 15] on icon at bounding box center [1067, 16] width 9 height 10
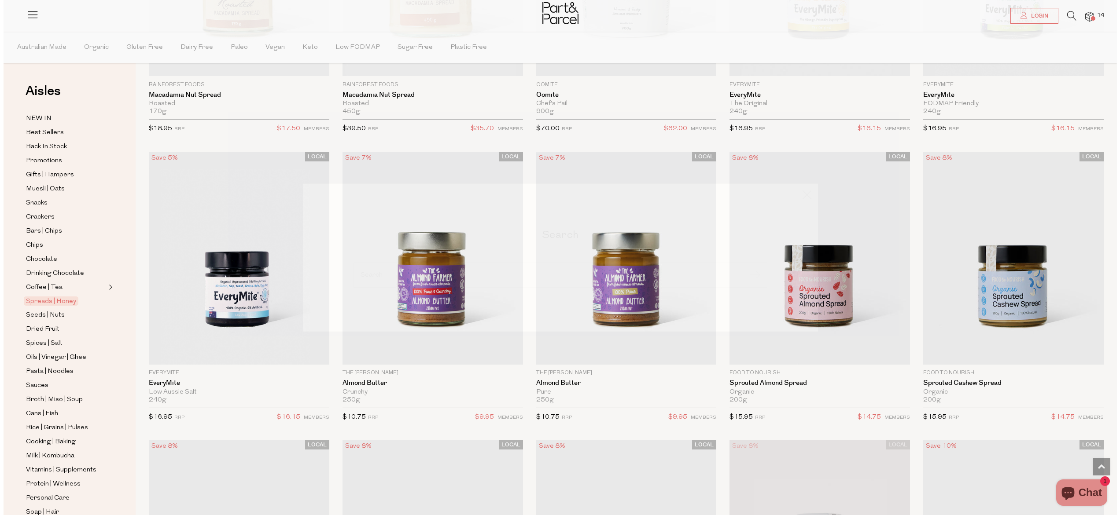
scroll to position [1412, 0]
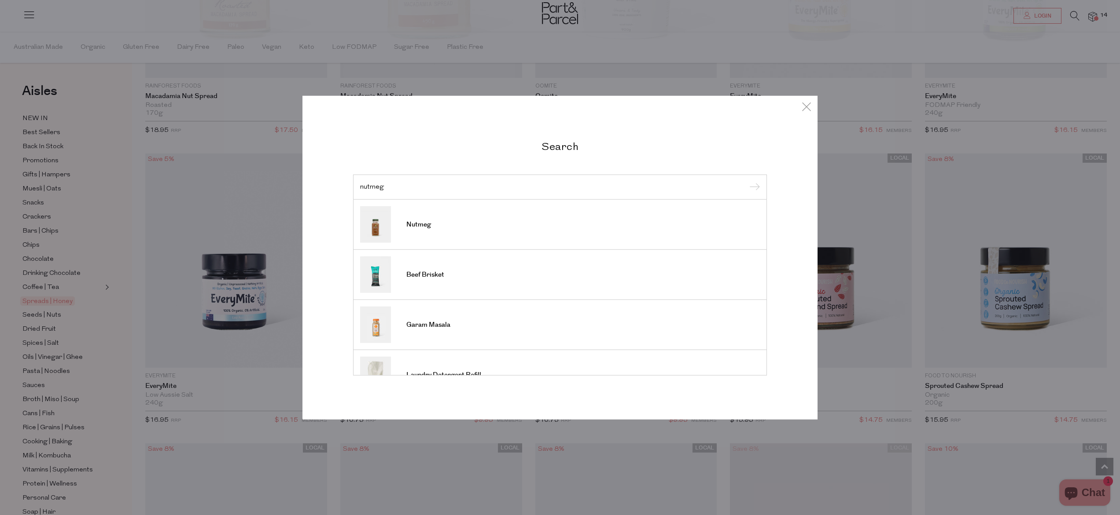
type input "nutmeg"
click at [747, 181] on input "submit" at bounding box center [753, 187] width 13 height 13
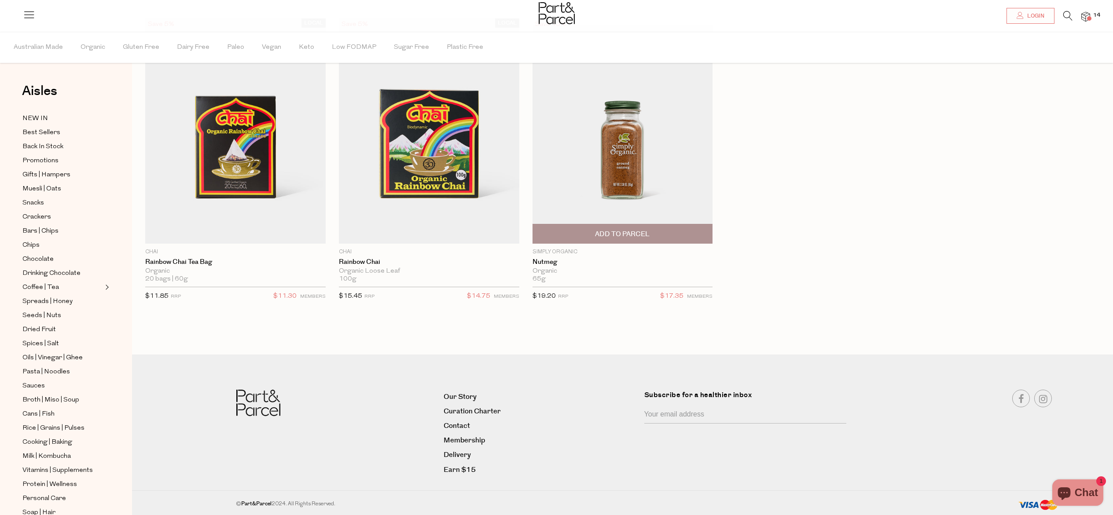
scroll to position [3, 0]
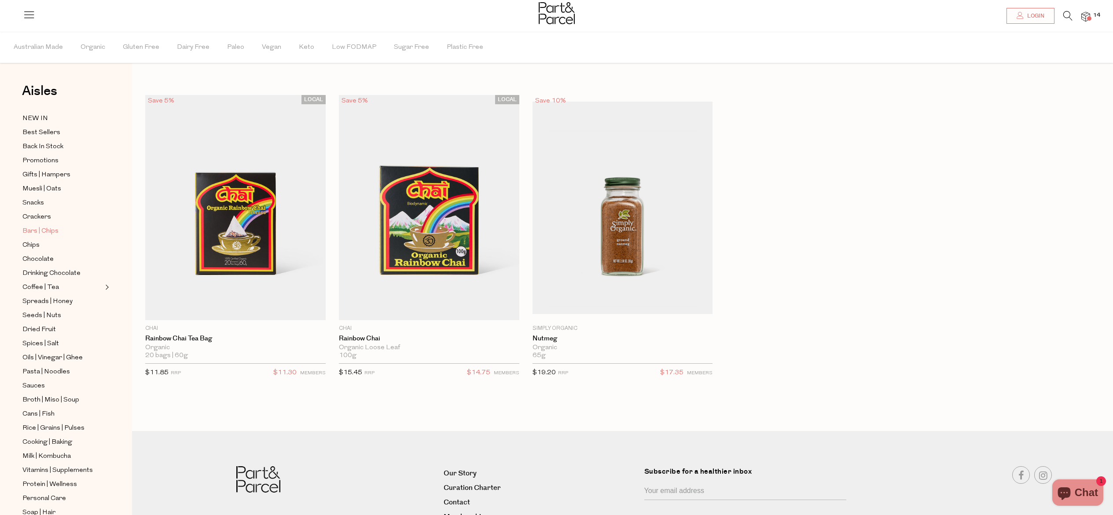
click at [49, 227] on span "Bars | Chips" at bounding box center [40, 231] width 36 height 11
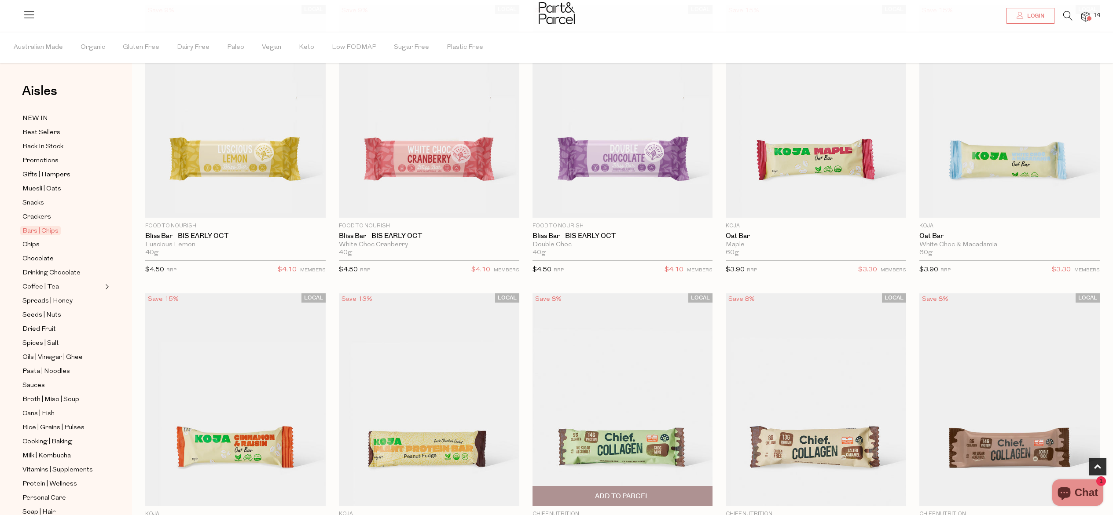
scroll to position [446, 0]
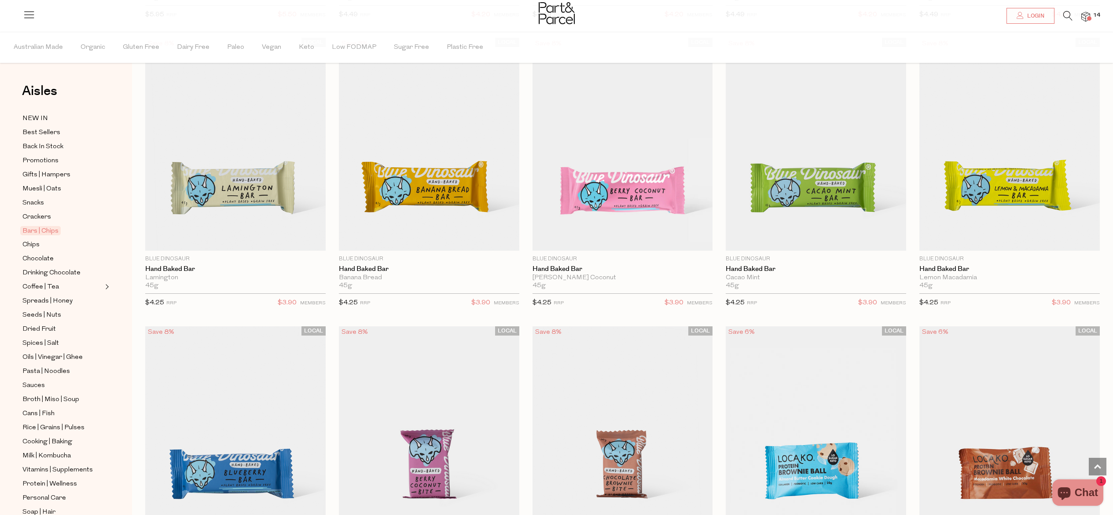
scroll to position [704, 0]
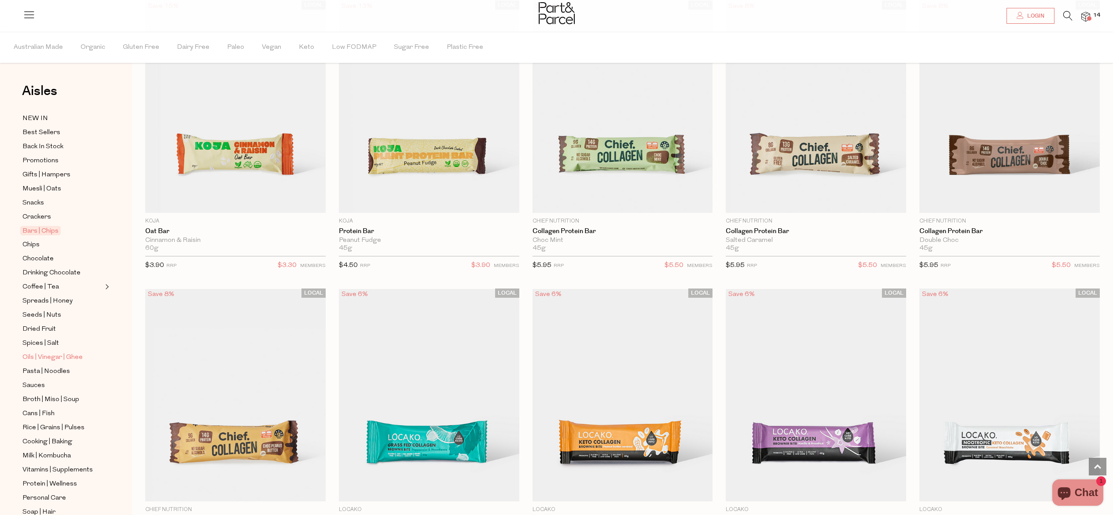
click at [46, 358] on span "Oils | Vinegar | Ghee" at bounding box center [52, 358] width 60 height 11
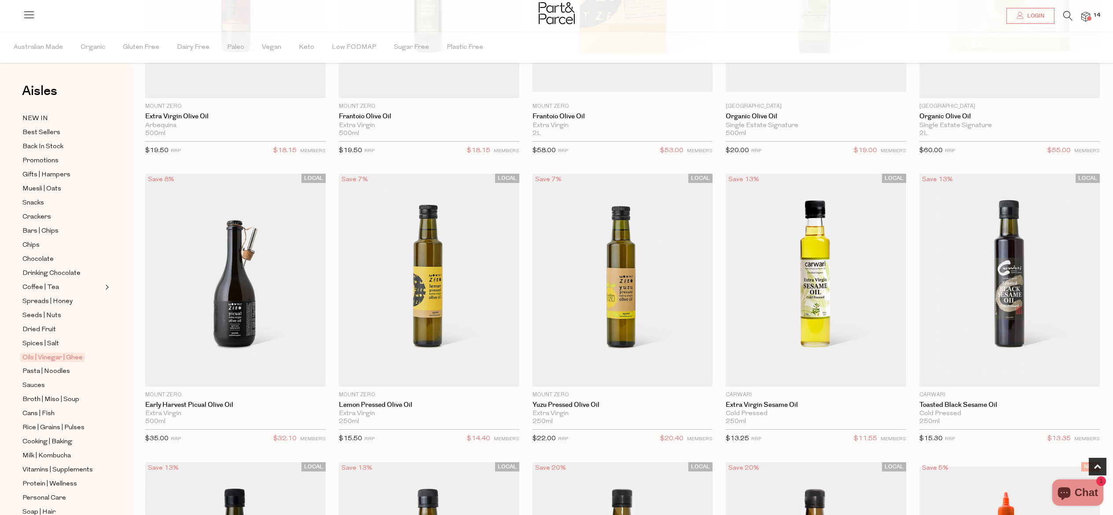
scroll to position [285, 0]
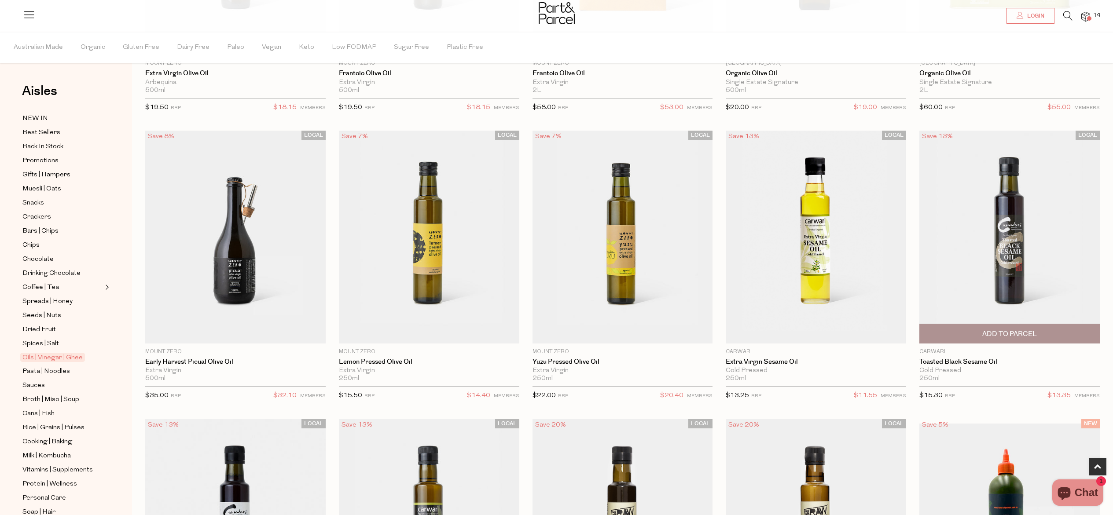
click at [1002, 269] on img at bounding box center [1010, 237] width 180 height 213
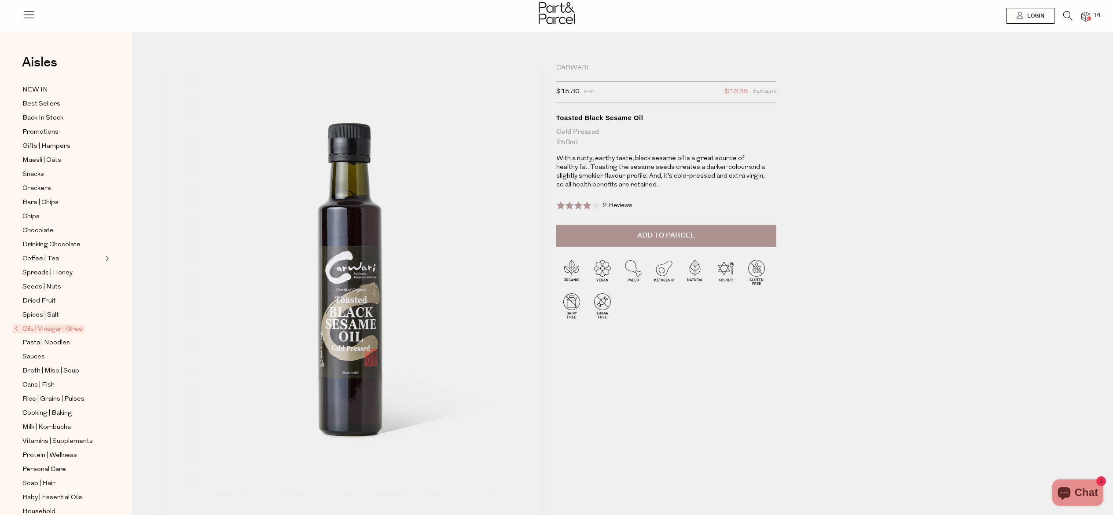
click at [662, 246] on button "Add to Parcel" at bounding box center [666, 236] width 220 height 22
click at [43, 254] on span "Coffee | Tea" at bounding box center [40, 259] width 37 height 11
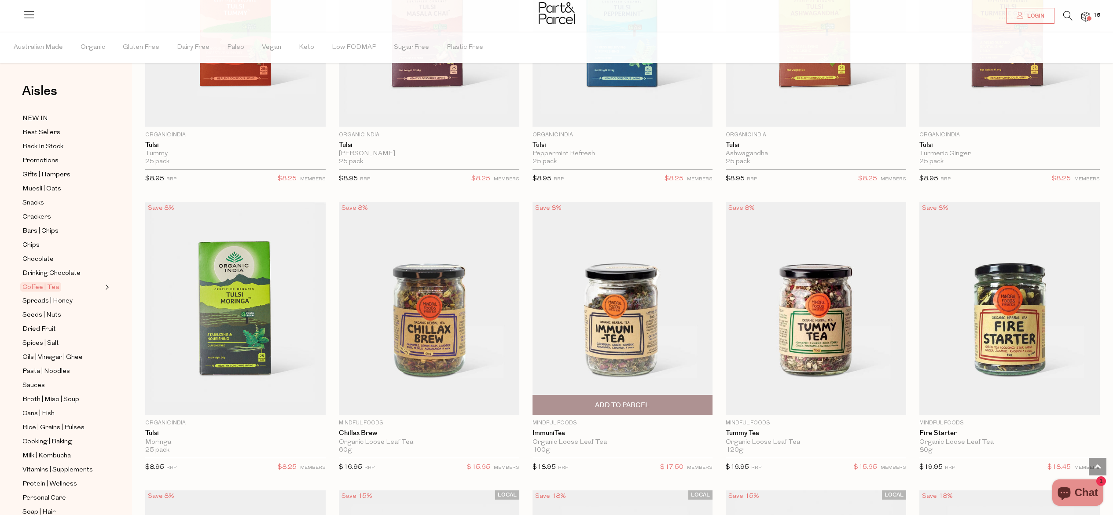
scroll to position [1845, 0]
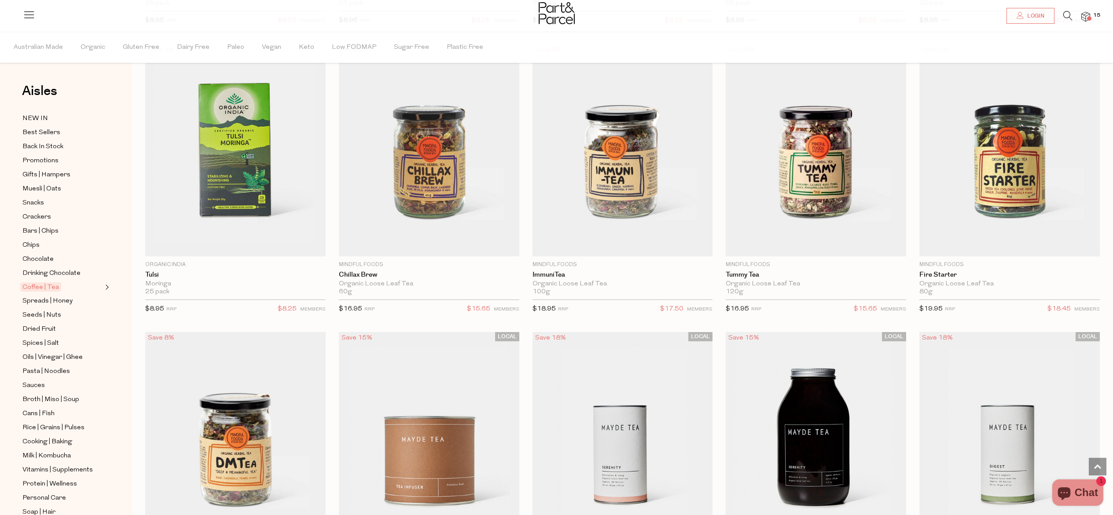
scroll to position [1641, 0]
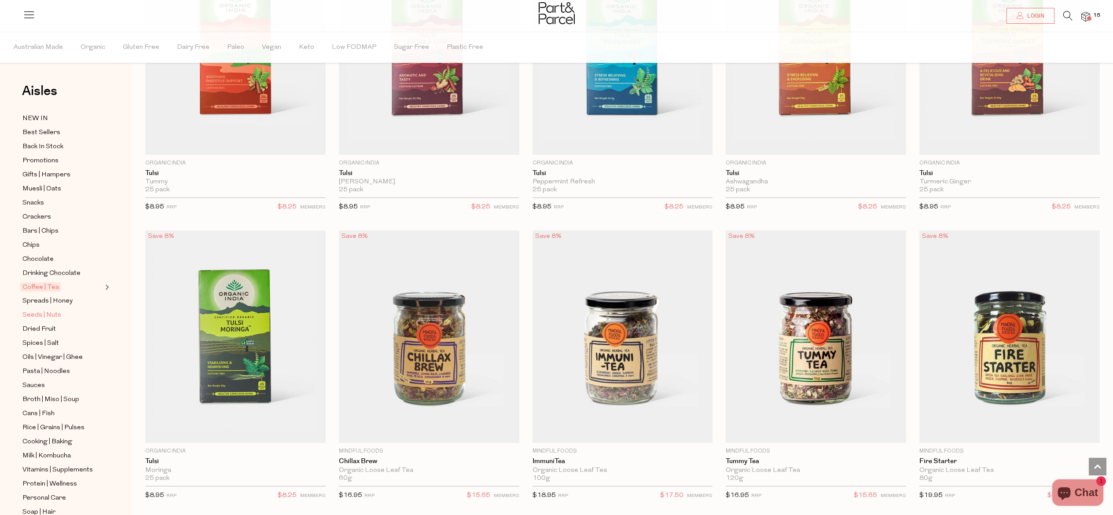
click at [51, 318] on span "Seeds | Nuts" at bounding box center [41, 315] width 39 height 11
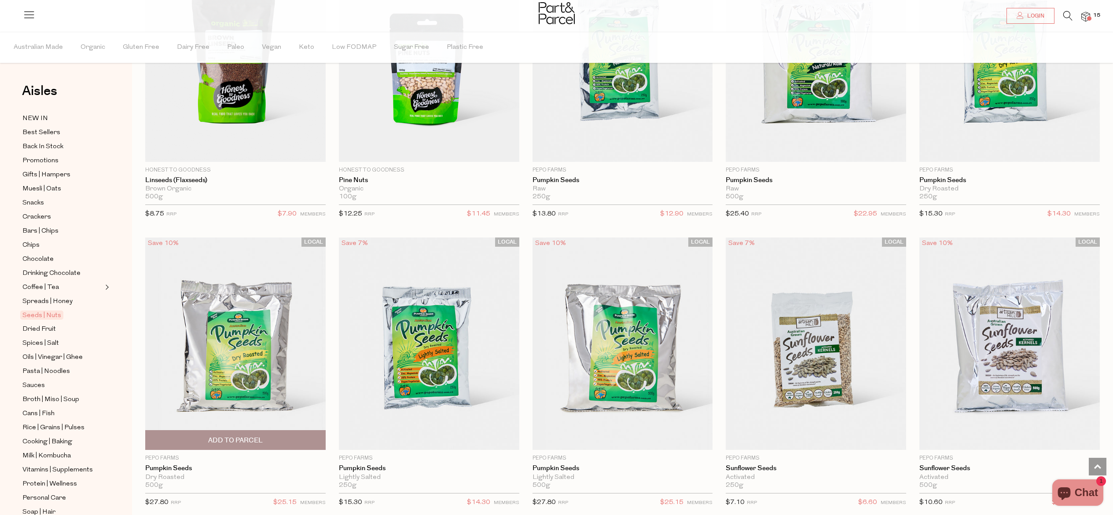
scroll to position [1903, 0]
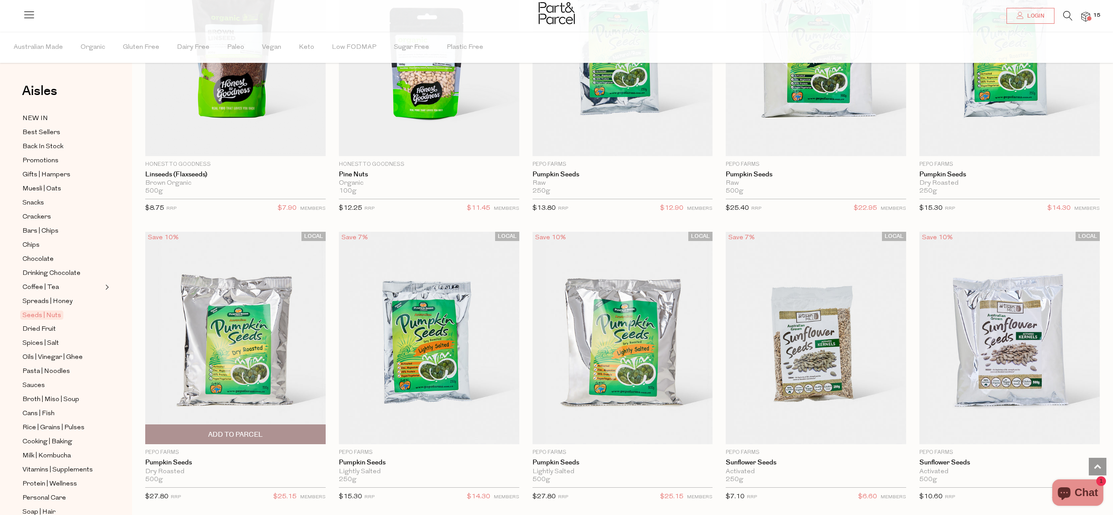
click at [232, 422] on img at bounding box center [235, 338] width 180 height 213
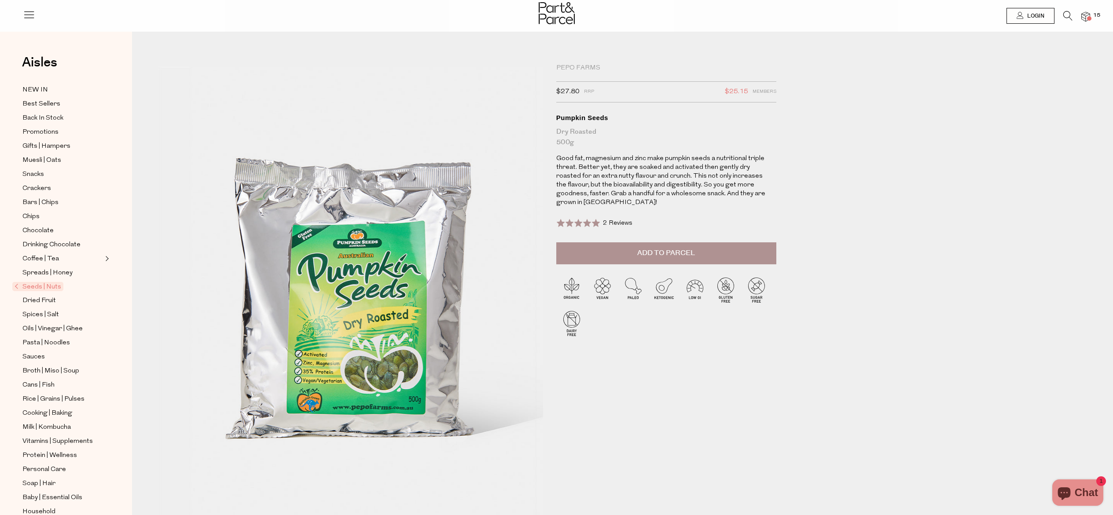
click at [678, 252] on span "Add to Parcel" at bounding box center [666, 253] width 58 height 10
click at [41, 284] on span "Seeds | Nuts" at bounding box center [37, 286] width 51 height 9
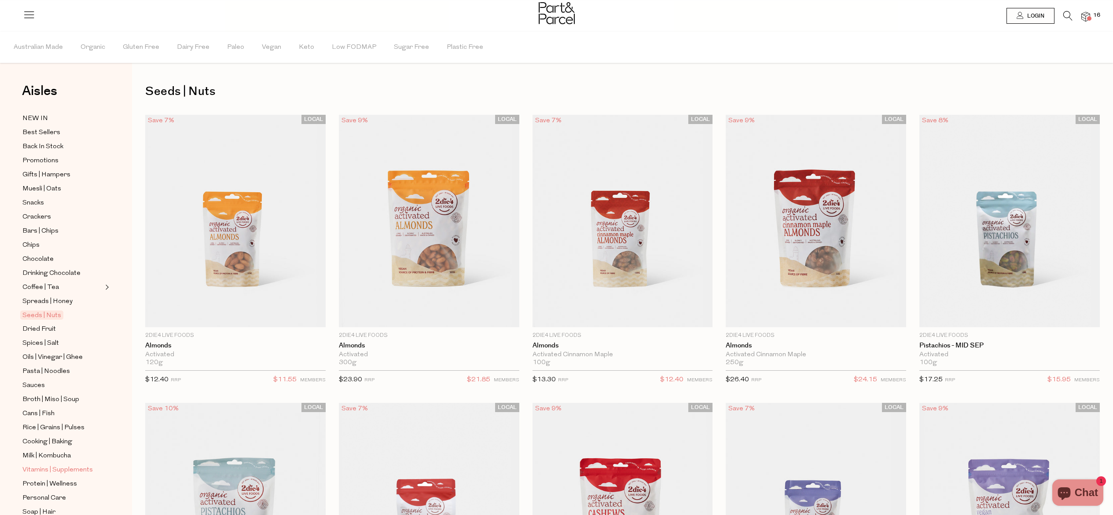
click at [55, 474] on span "Vitamins | Supplements" at bounding box center [57, 470] width 70 height 11
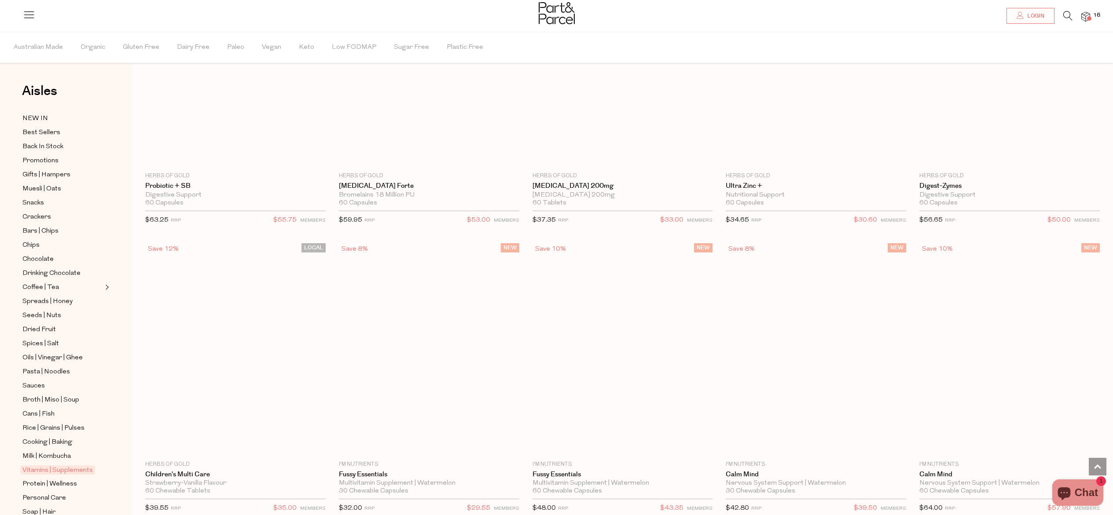
scroll to position [1608, 0]
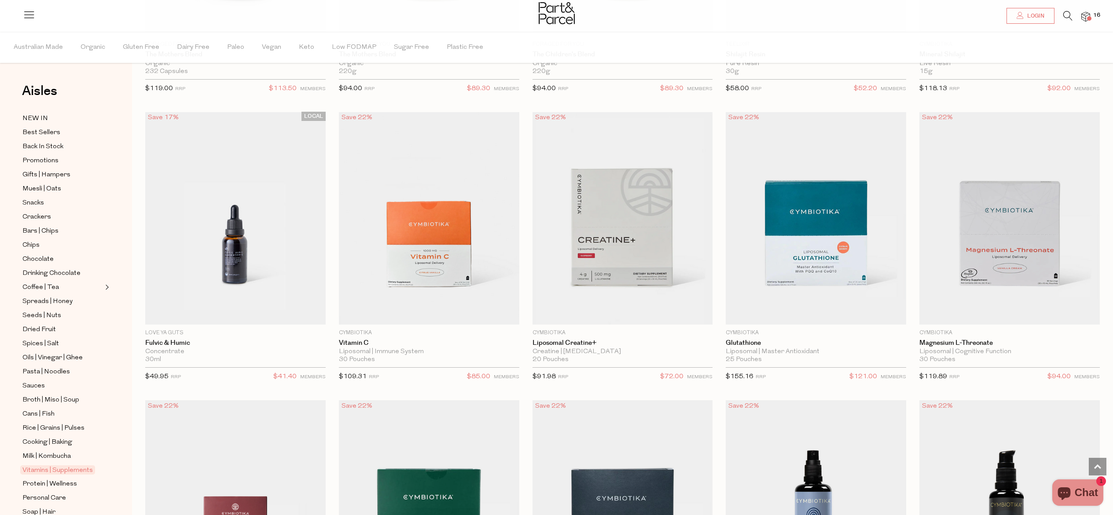
scroll to position [506, 0]
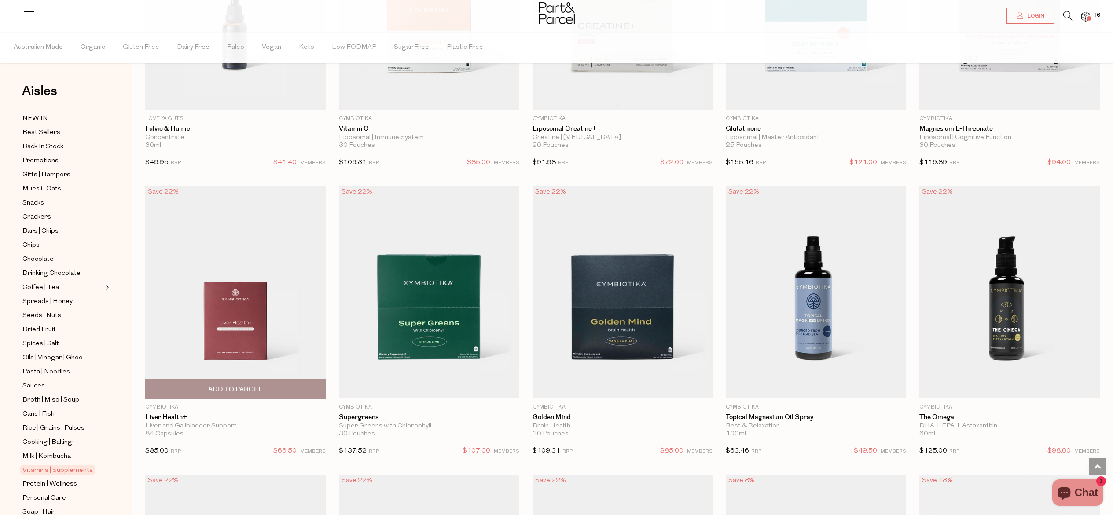
click at [257, 390] on span "Add To Parcel" at bounding box center [235, 389] width 55 height 9
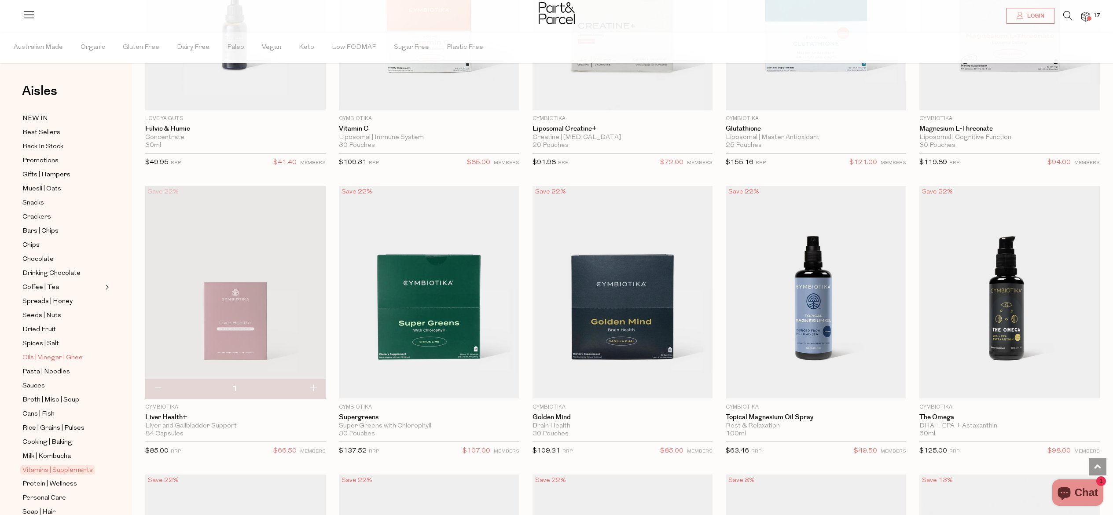
scroll to position [111, 0]
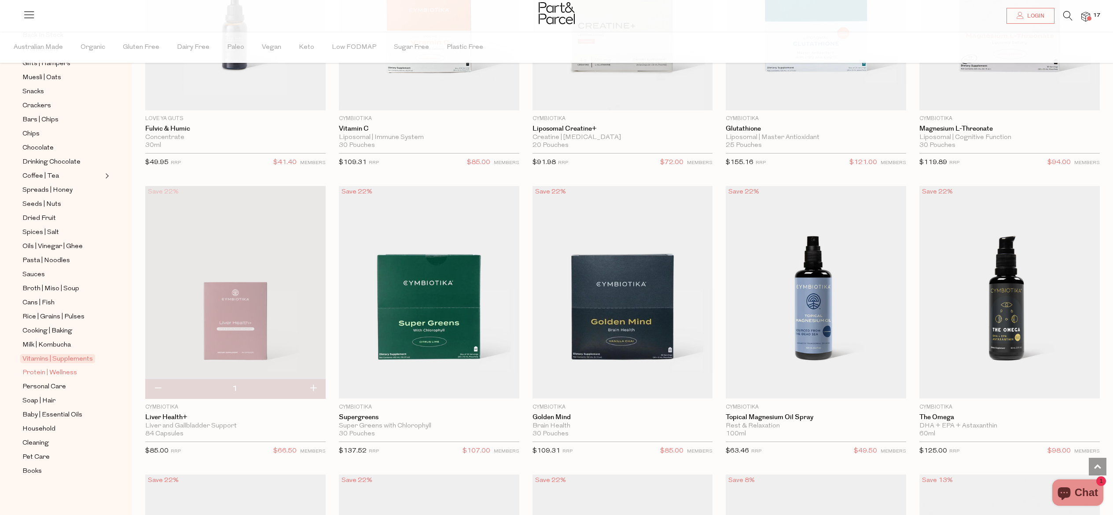
click at [41, 373] on span "Protein | Wellness" at bounding box center [49, 373] width 55 height 11
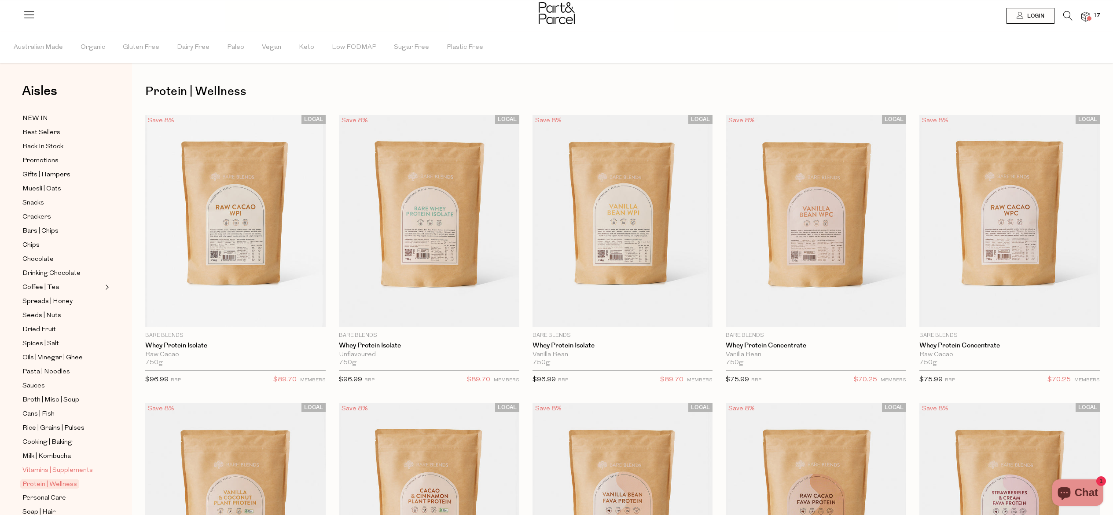
scroll to position [111, 0]
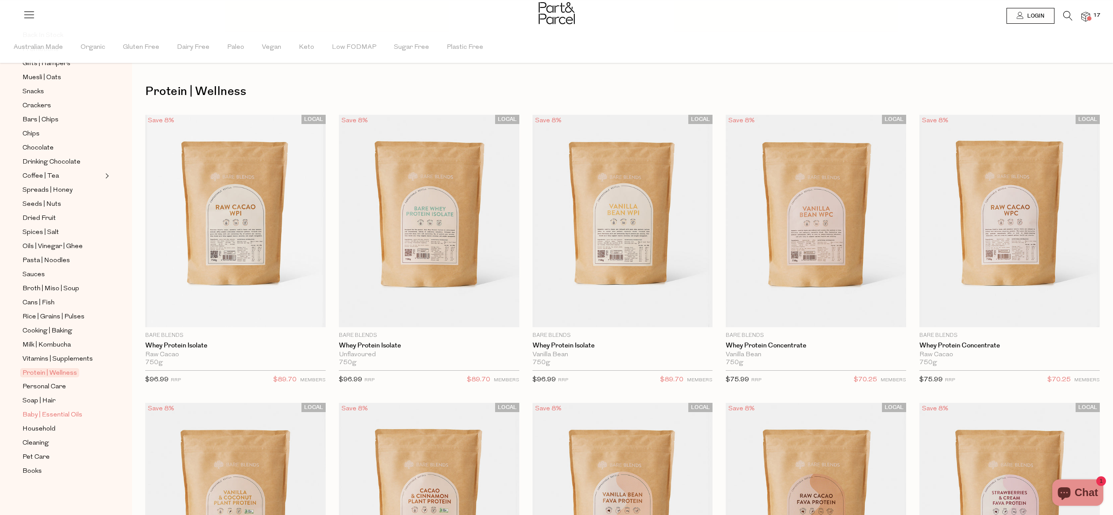
click at [52, 415] on span "Baby | Essential Oils" at bounding box center [52, 415] width 60 height 11
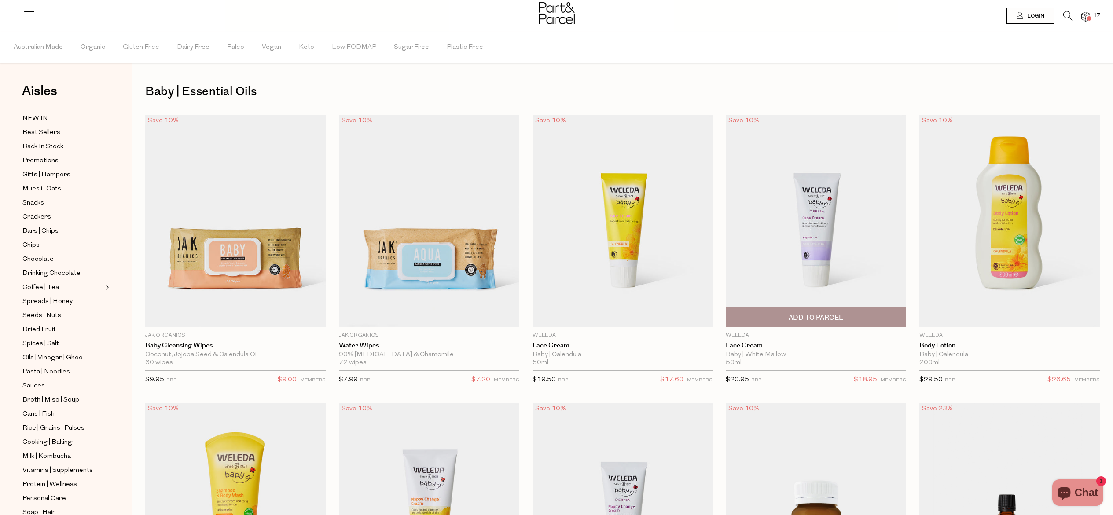
click at [824, 255] on img at bounding box center [816, 221] width 180 height 213
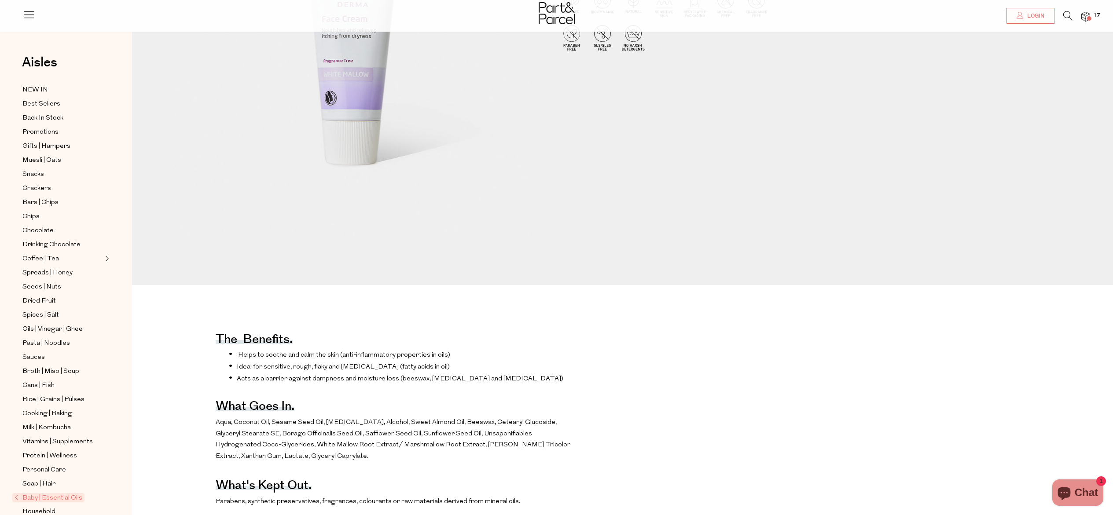
scroll to position [314, 0]
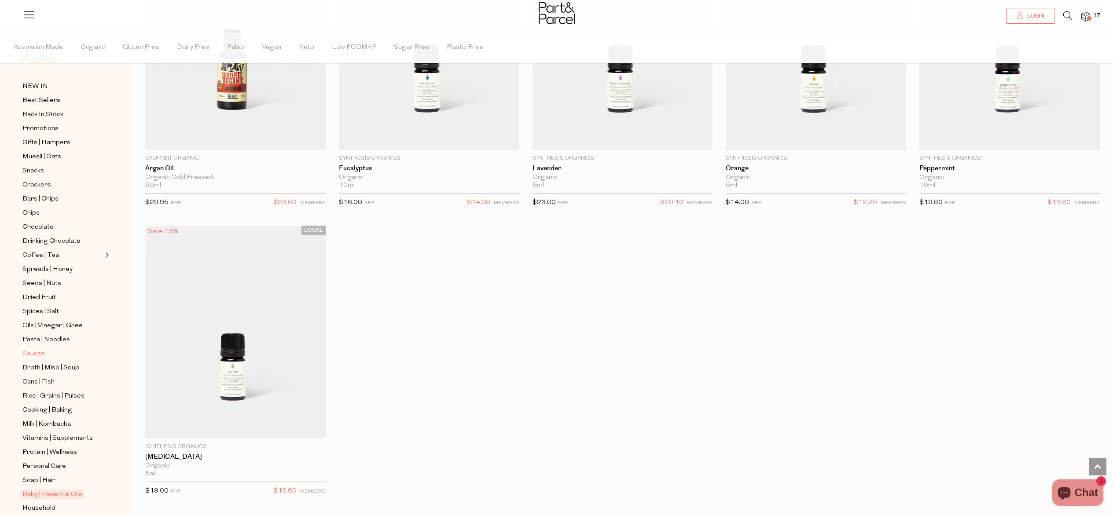
scroll to position [111, 0]
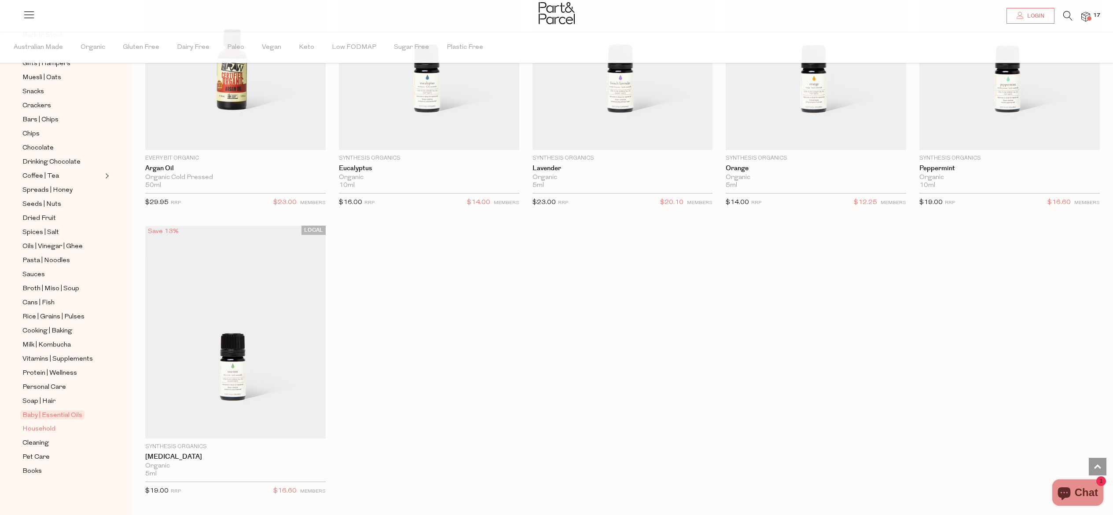
click at [49, 428] on span "Household" at bounding box center [38, 429] width 33 height 11
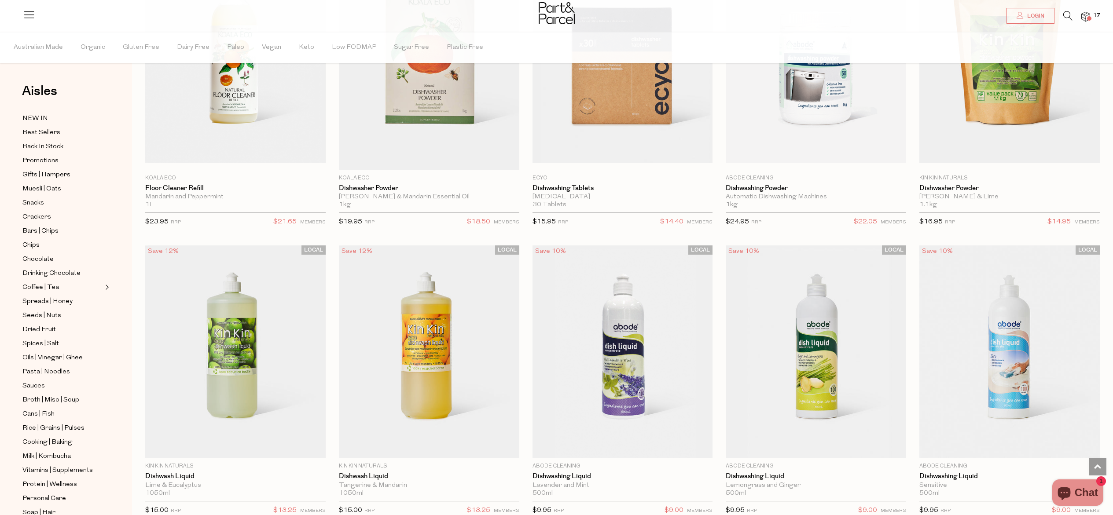
scroll to position [2026, 0]
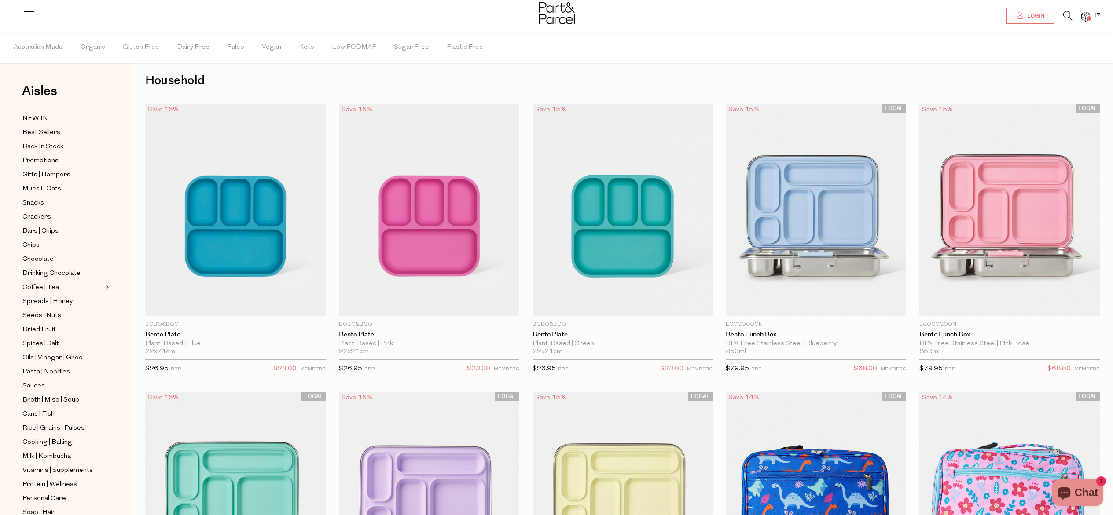
scroll to position [22, 0]
